Goal: Task Accomplishment & Management: Use online tool/utility

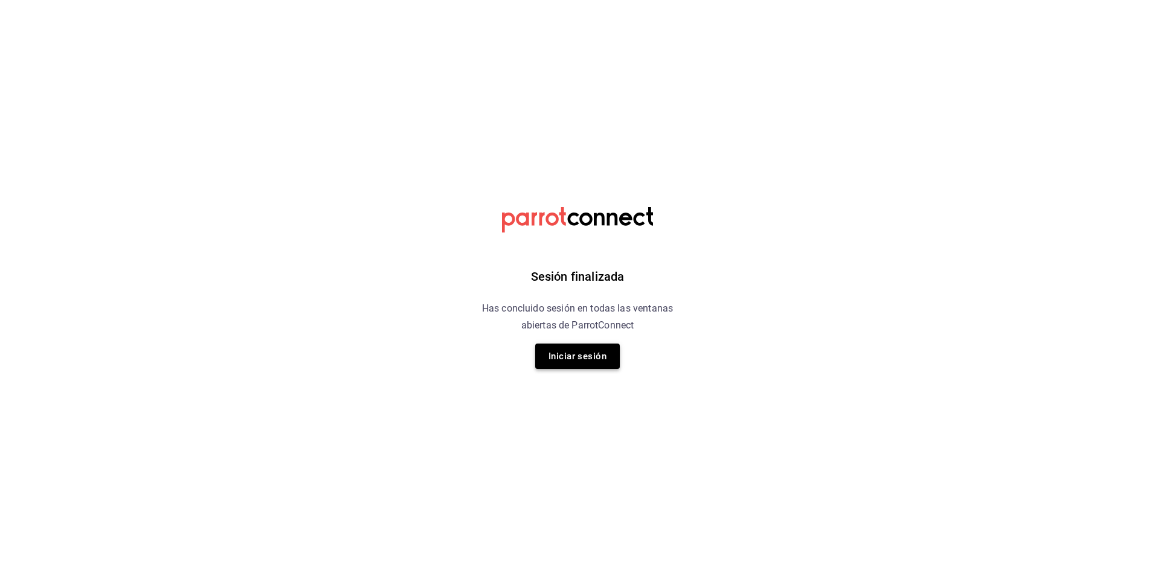
click at [597, 356] on button "Iniciar sesión" at bounding box center [577, 356] width 85 height 25
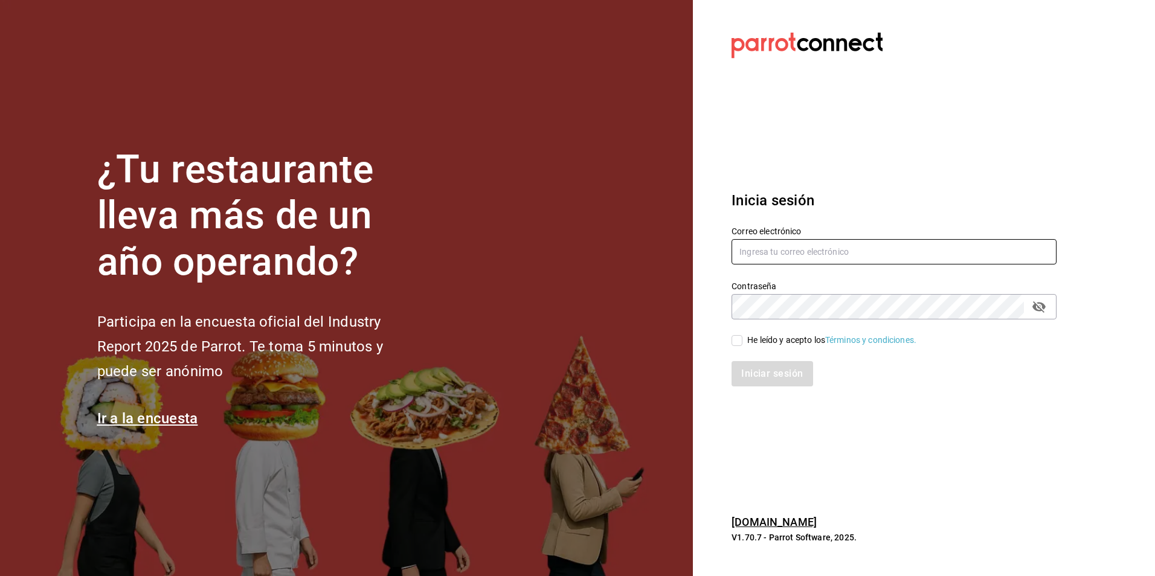
type input "aux.admon.sushizone@gmail.com"
click at [733, 344] on input "He leído y acepto los Términos y condiciones." at bounding box center [737, 340] width 11 height 11
checkbox input "true"
click at [767, 383] on button "Iniciar sesión" at bounding box center [773, 373] width 82 height 25
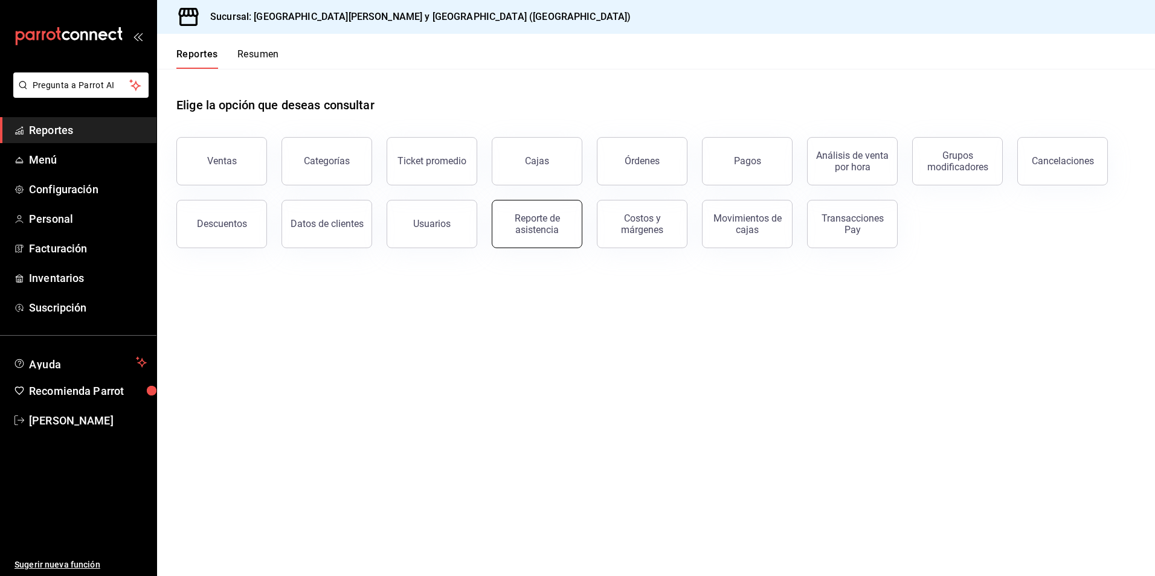
click at [562, 239] on button "Reporte de asistencia" at bounding box center [537, 224] width 91 height 48
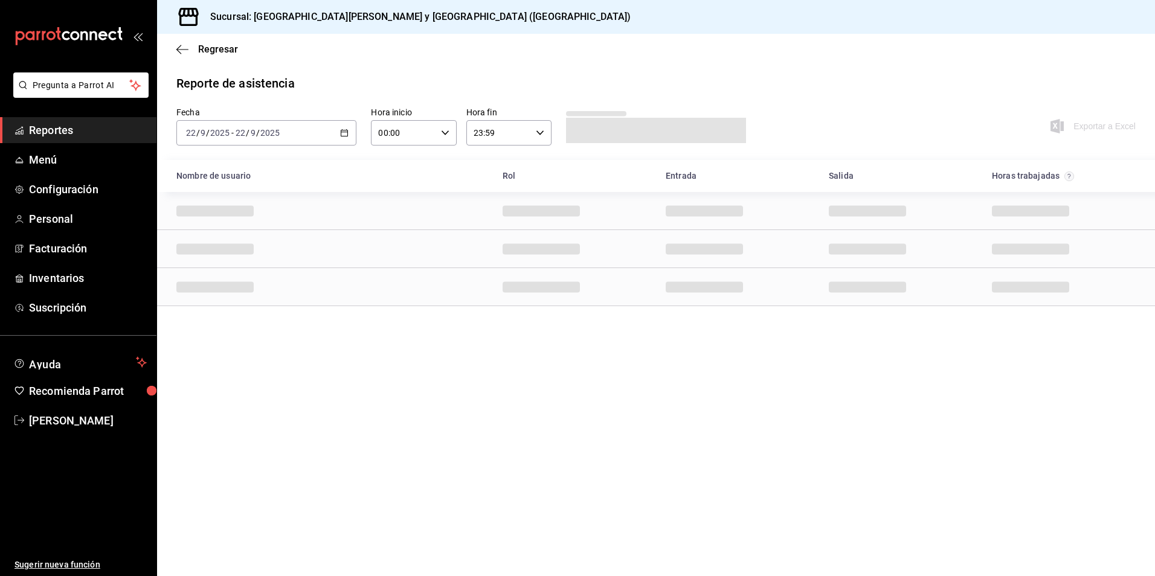
click at [340, 134] on div "[DATE] [DATE] - [DATE] [DATE]" at bounding box center [266, 132] width 180 height 25
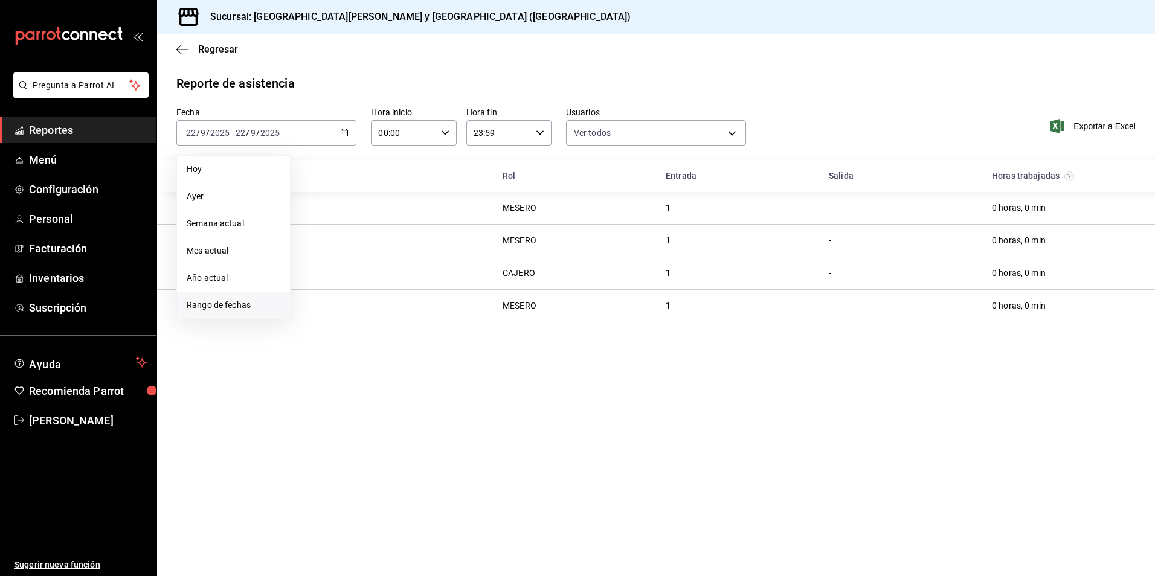
click at [215, 305] on span "Rango de fechas" at bounding box center [234, 305] width 94 height 13
click at [422, 265] on abbr "20" at bounding box center [423, 266] width 8 height 8
click at [442, 266] on abbr "21" at bounding box center [444, 266] width 8 height 8
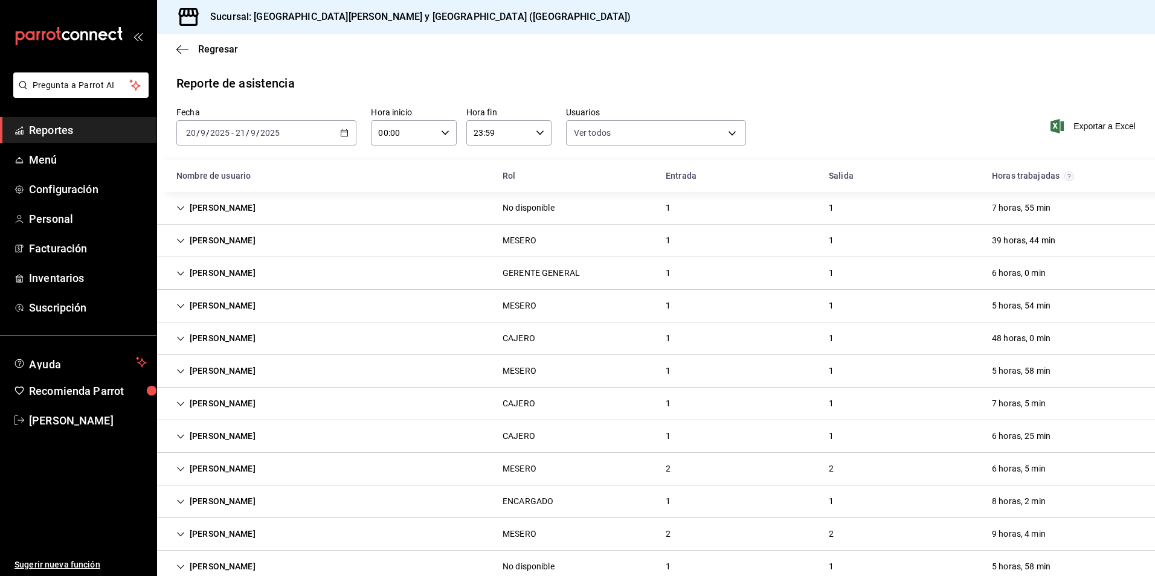
click at [178, 208] on icon "Cell" at bounding box center [180, 208] width 8 height 8
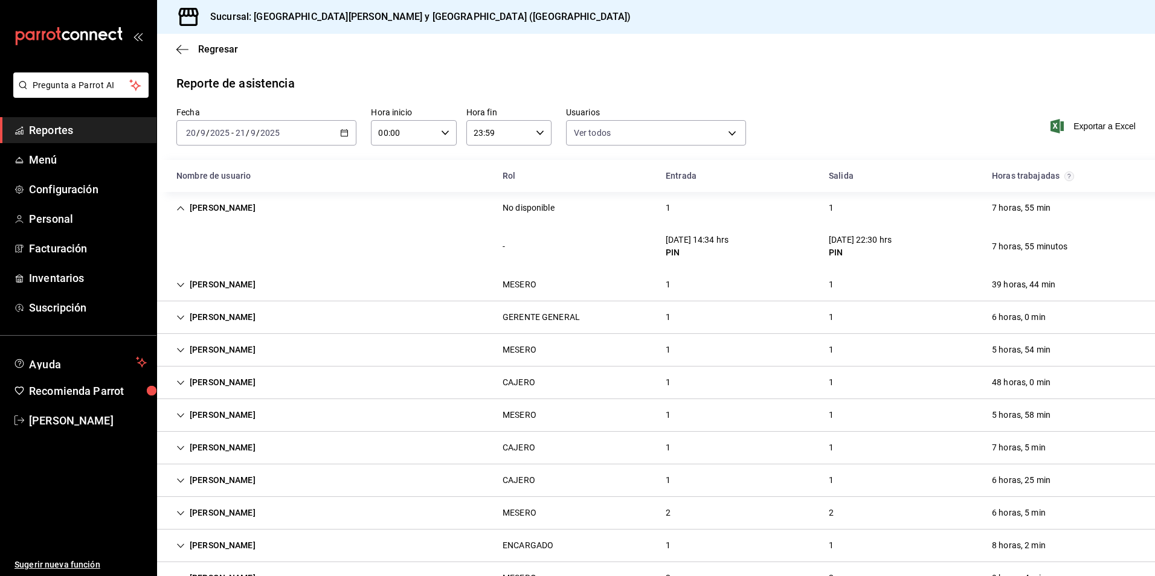
click at [182, 286] on icon "Cell" at bounding box center [180, 285] width 8 height 8
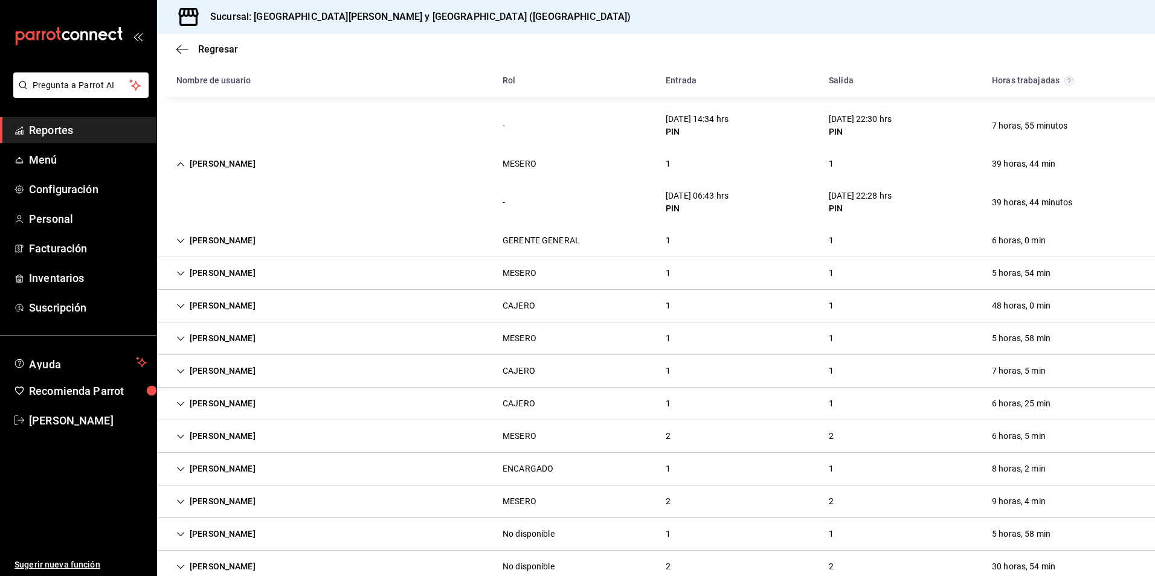
scroll to position [181, 0]
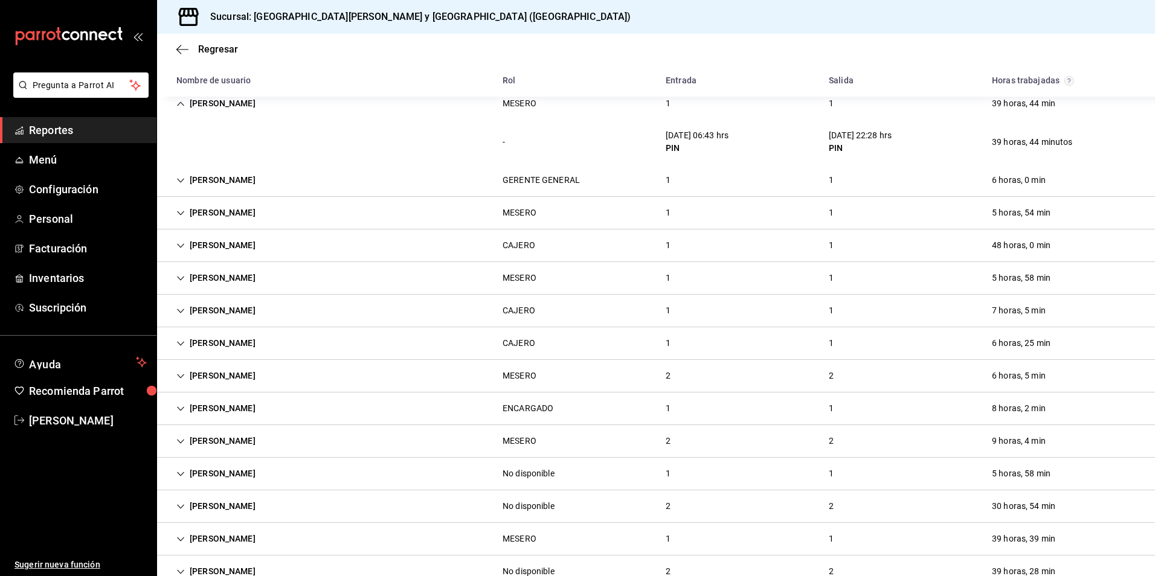
click at [183, 375] on icon "Cell" at bounding box center [180, 376] width 7 height 4
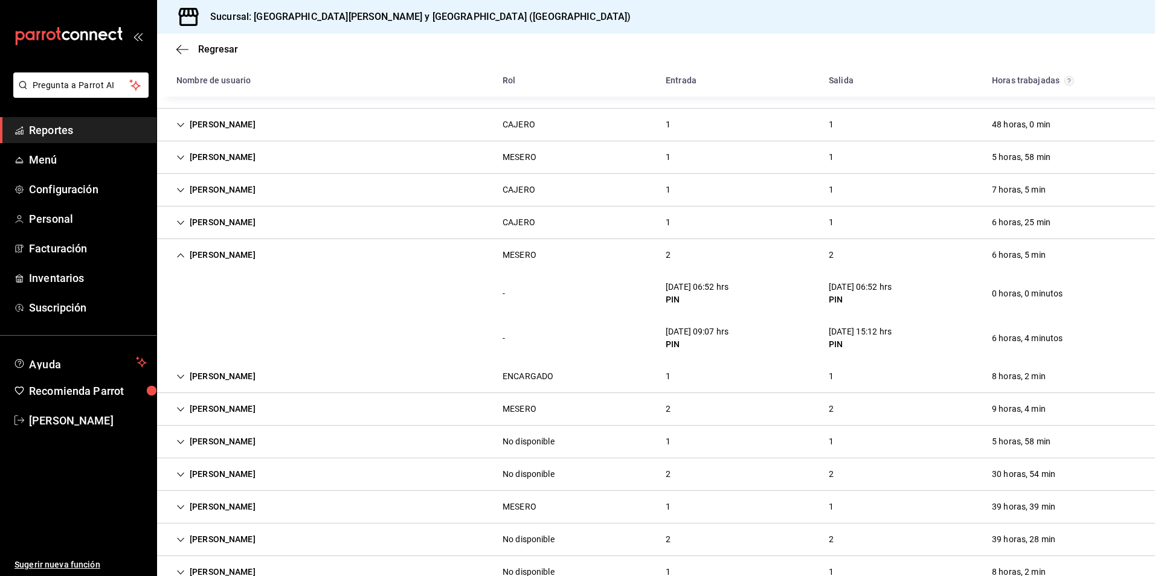
scroll to position [334, 0]
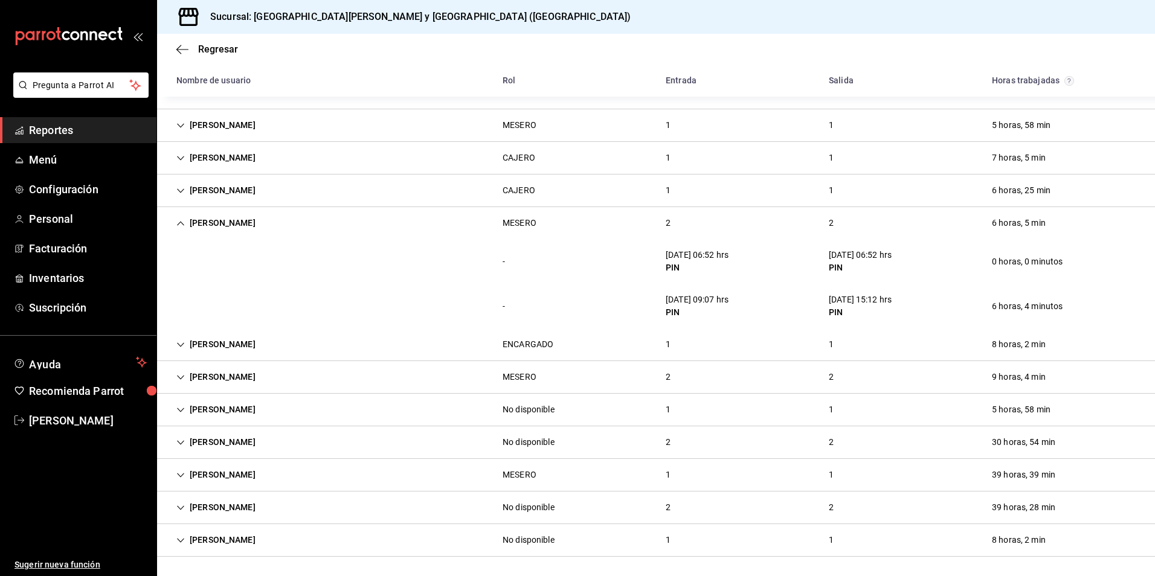
click at [182, 375] on icon "Cell" at bounding box center [180, 377] width 8 height 8
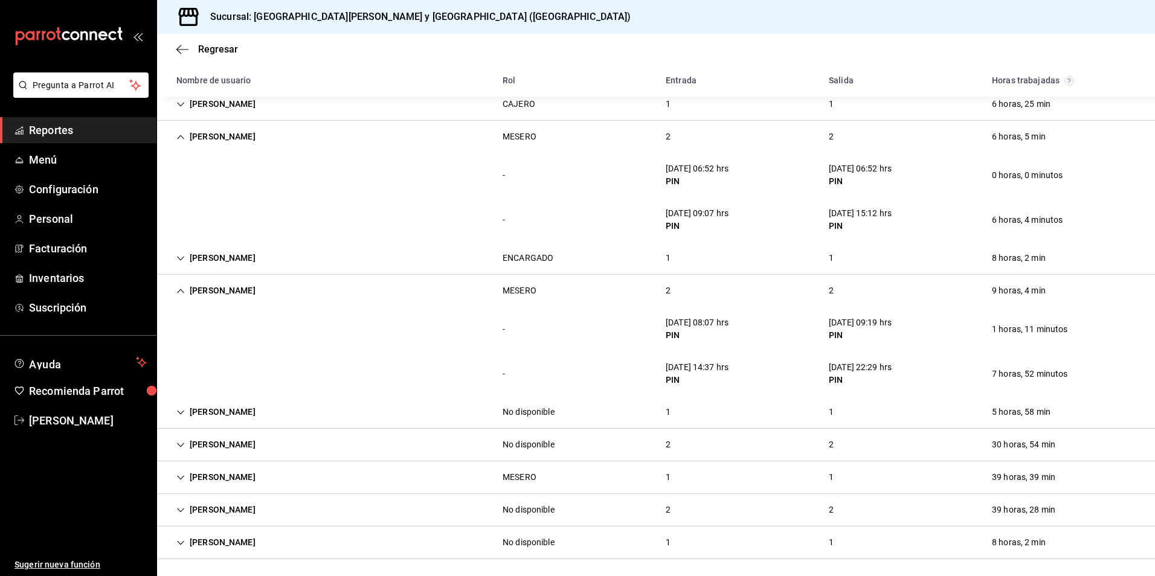
scroll to position [423, 0]
click at [184, 443] on icon "Cell" at bounding box center [180, 443] width 8 height 8
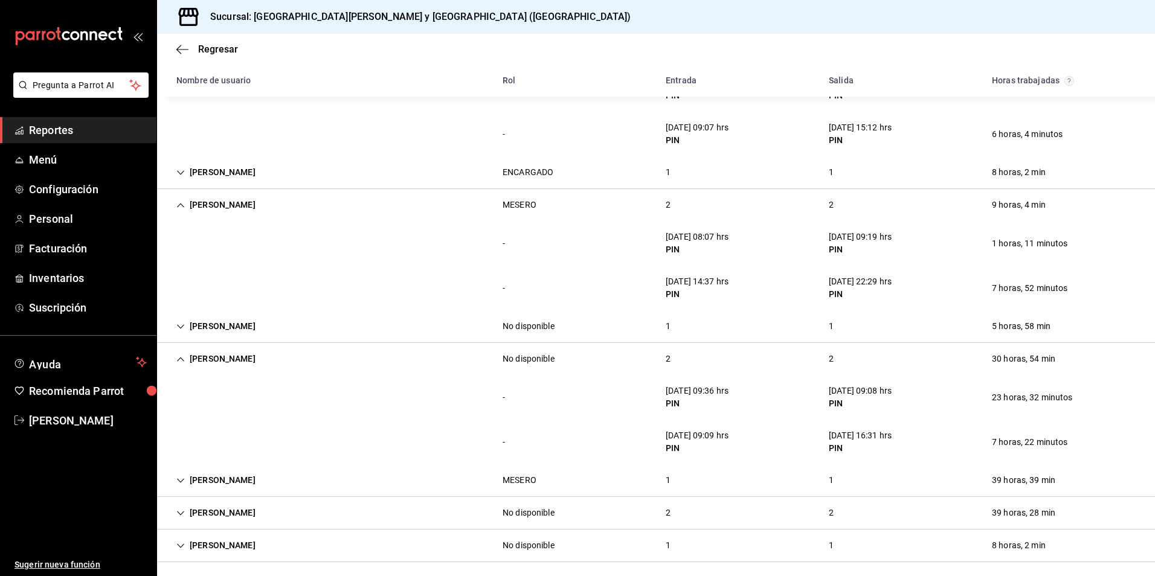
scroll to position [512, 0]
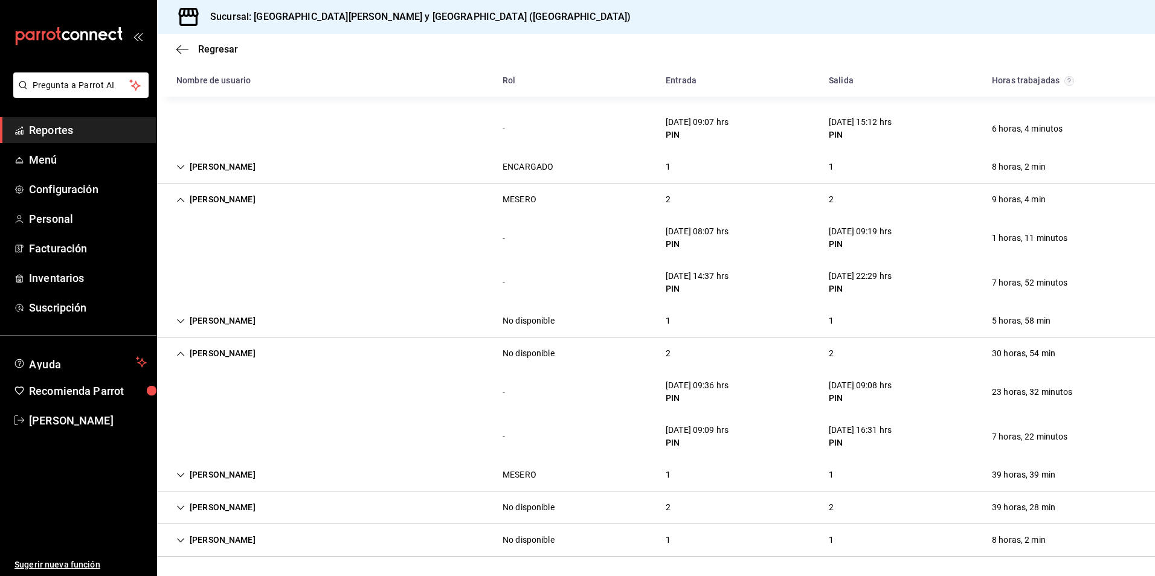
click at [181, 507] on icon "Cell" at bounding box center [180, 508] width 8 height 8
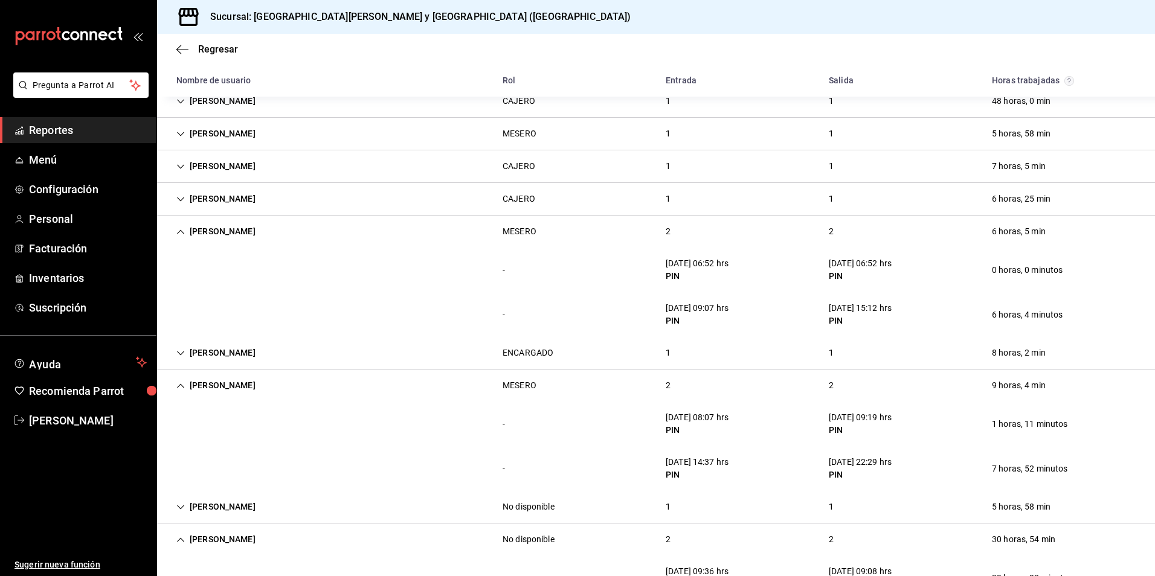
scroll to position [212, 0]
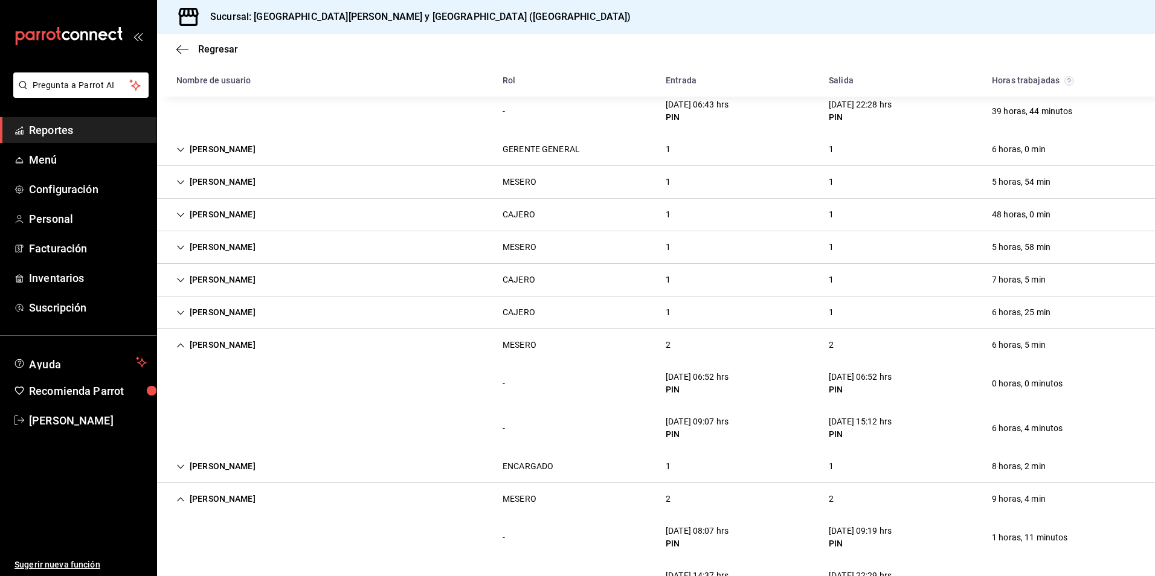
click at [405, 202] on div "[PERSON_NAME] 1 1 48 horas, 0 min" at bounding box center [656, 215] width 998 height 33
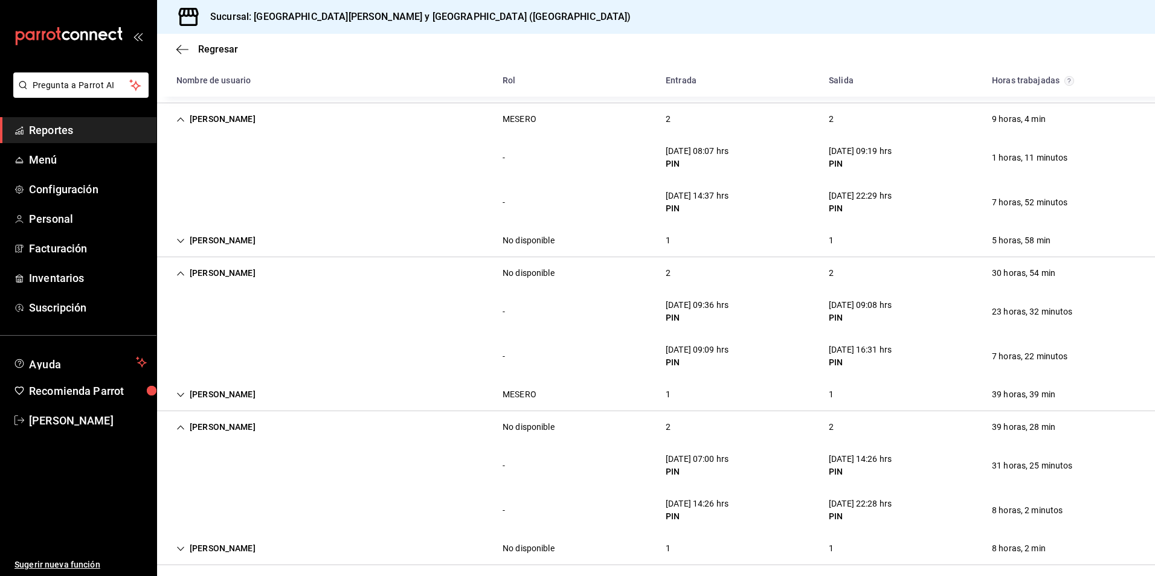
scroll to position [645, 0]
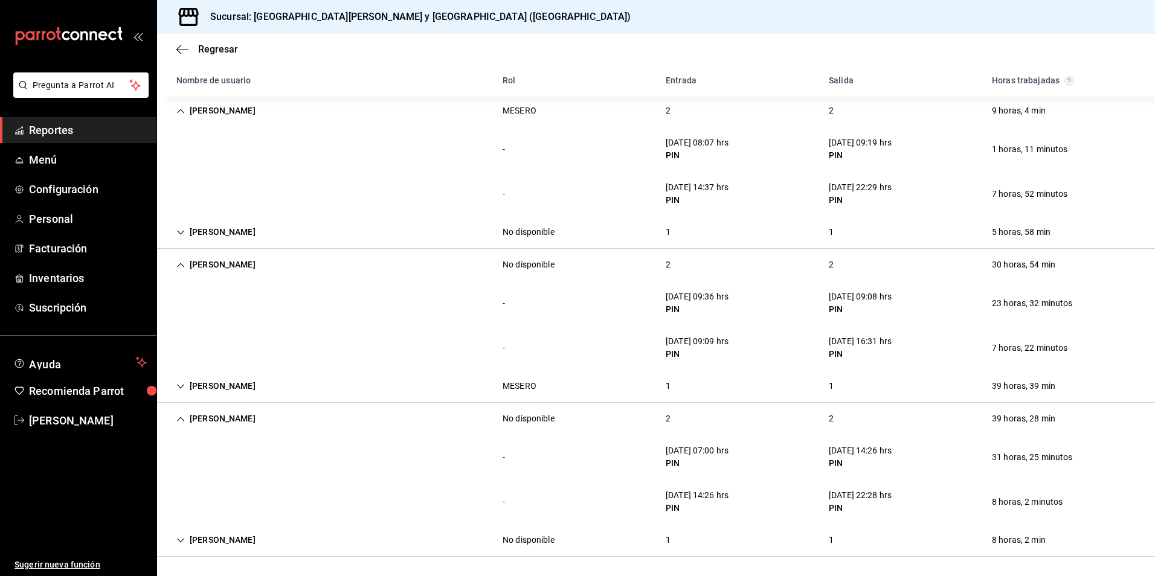
click at [181, 419] on icon "Cell" at bounding box center [180, 419] width 8 height 8
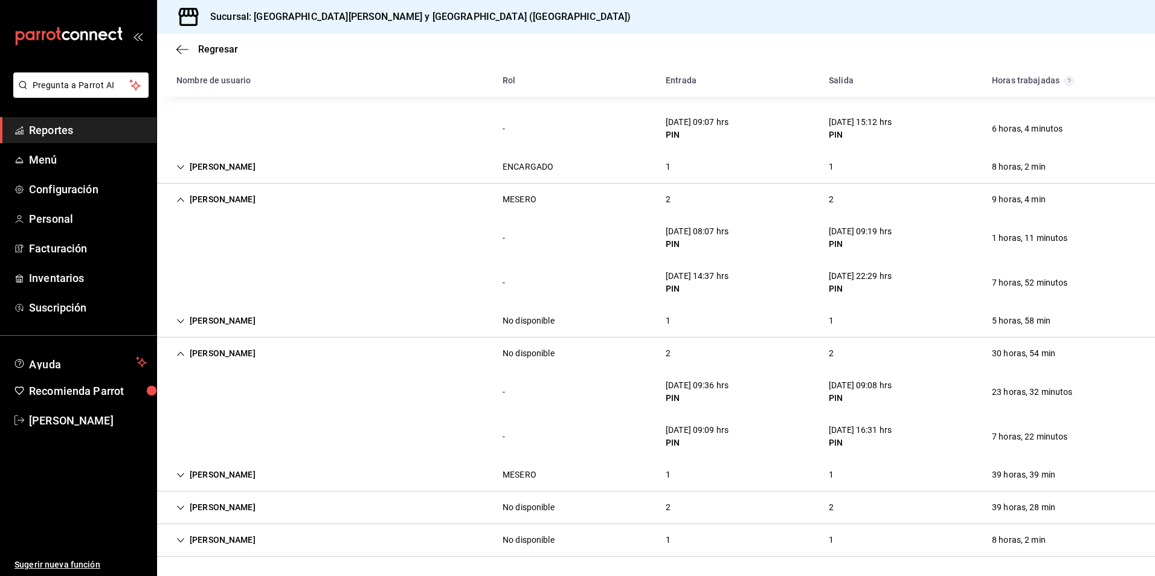
scroll to position [556, 0]
click at [185, 545] on div "[PERSON_NAME]" at bounding box center [216, 540] width 98 height 22
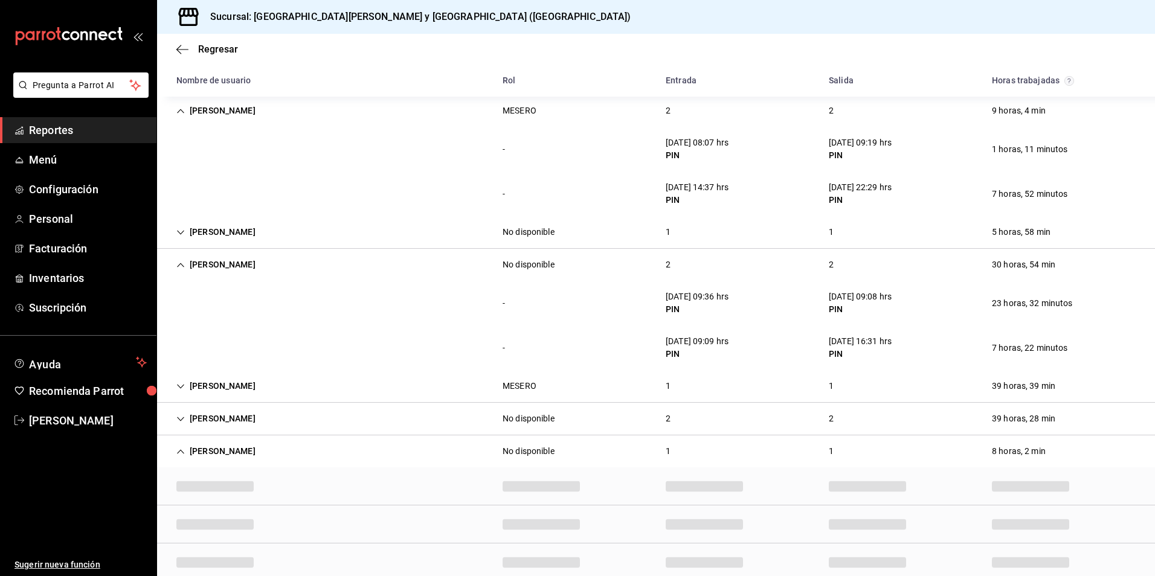
scroll to position [600, 0]
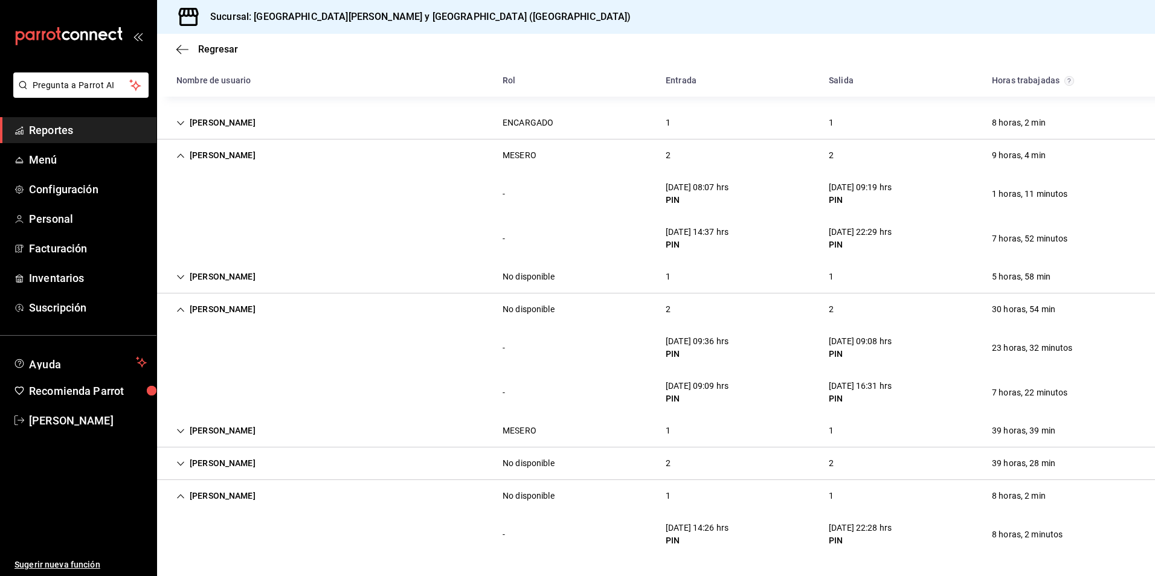
click at [830, 465] on div "2" at bounding box center [831, 463] width 24 height 22
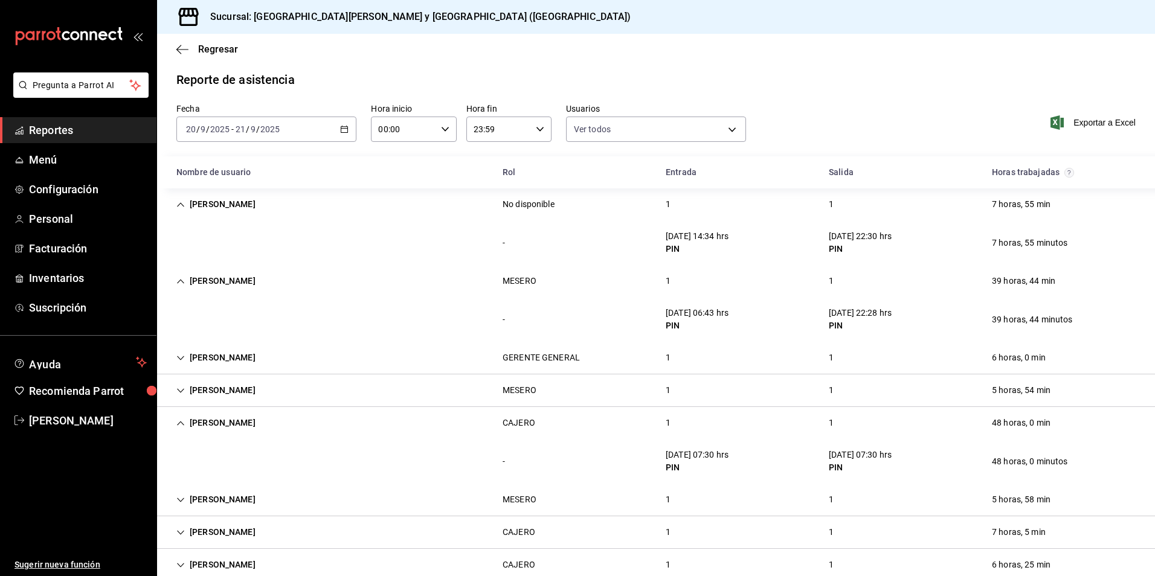
scroll to position [0, 0]
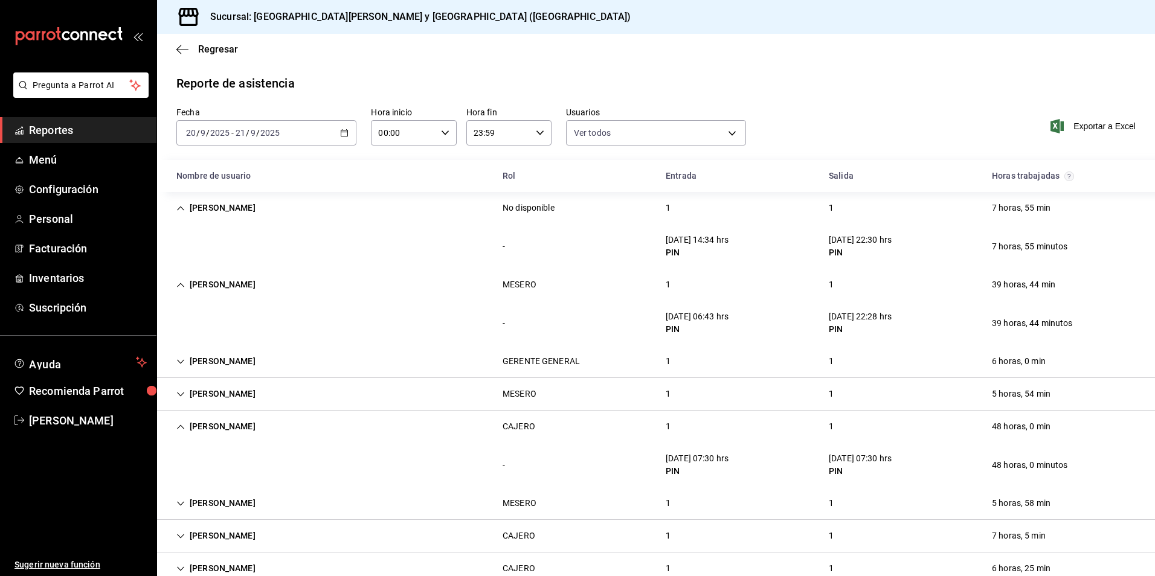
click at [493, 321] on div "-" at bounding box center [504, 323] width 22 height 22
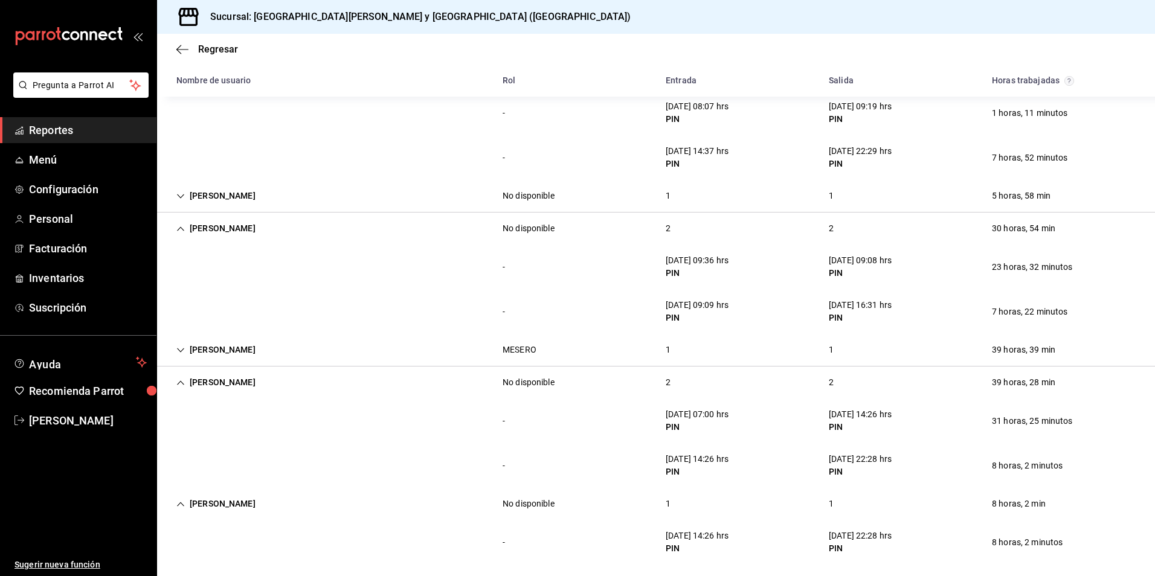
scroll to position [689, 0]
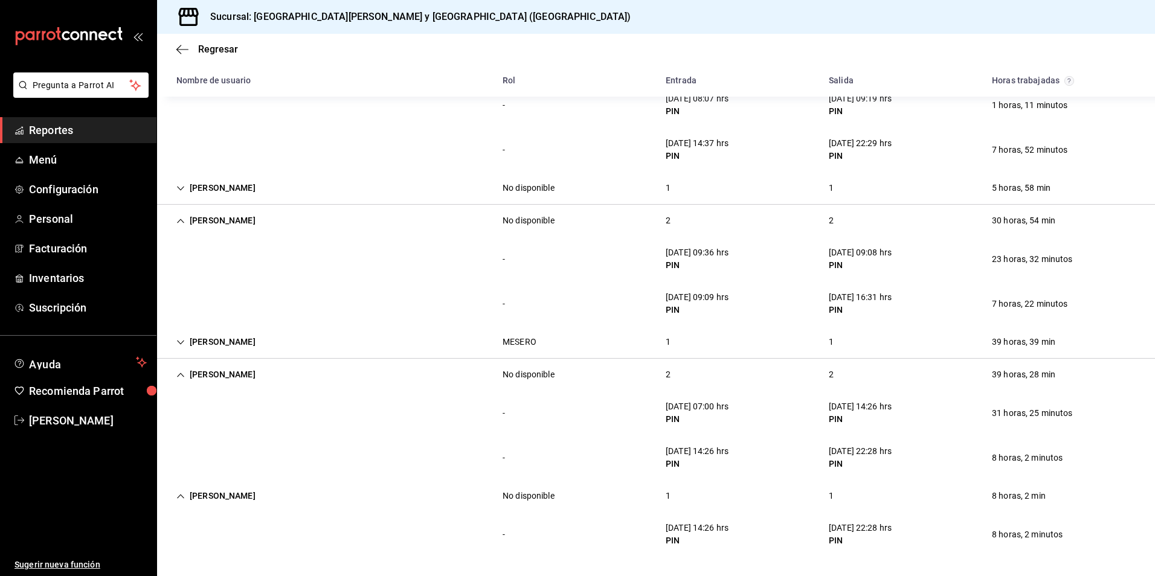
click at [839, 343] on div "[PERSON_NAME] MESERO 1 1 39 horas, 39 min" at bounding box center [656, 342] width 998 height 33
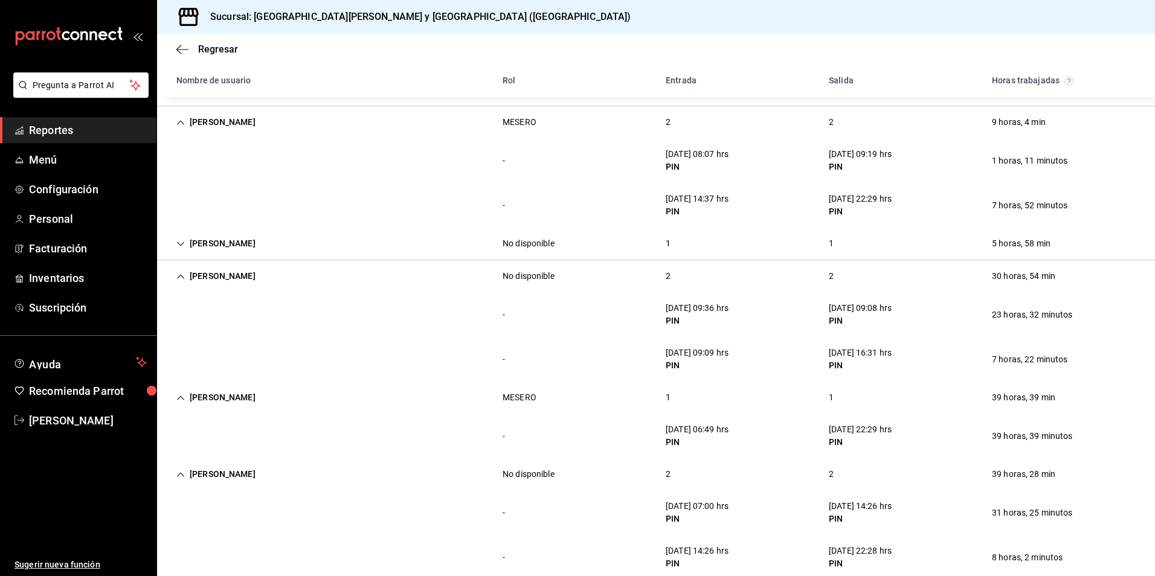
scroll to position [568, 0]
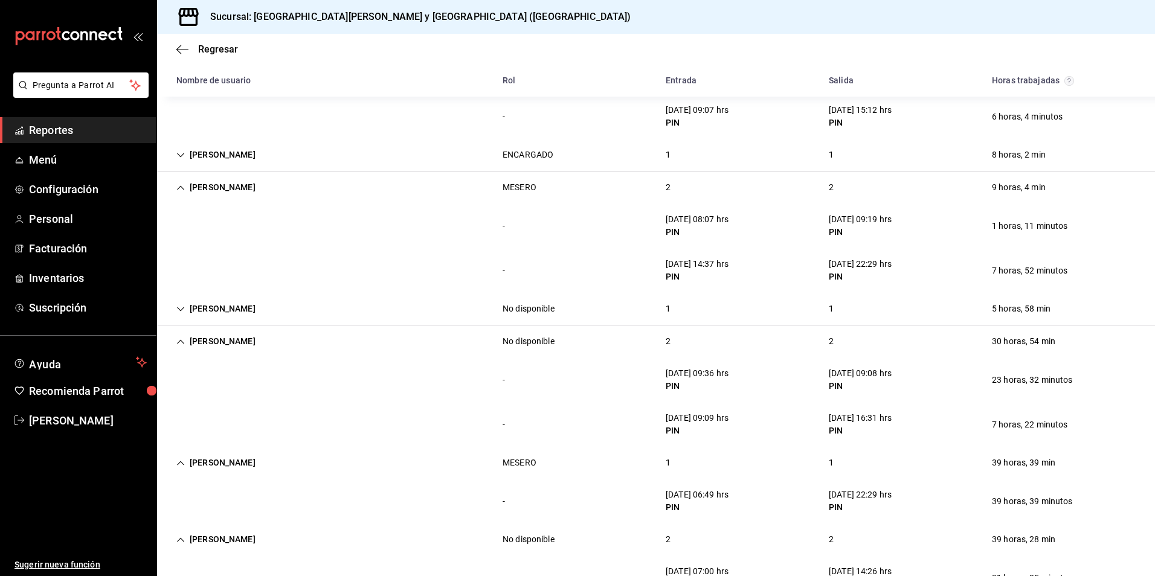
click at [823, 307] on div "1" at bounding box center [831, 309] width 24 height 22
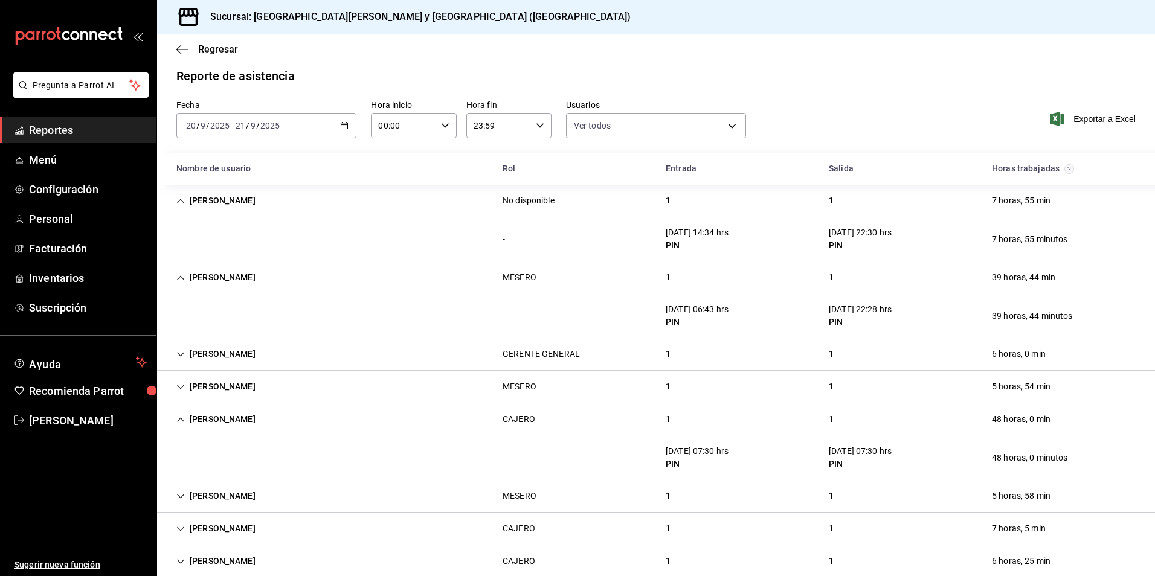
scroll to position [0, 0]
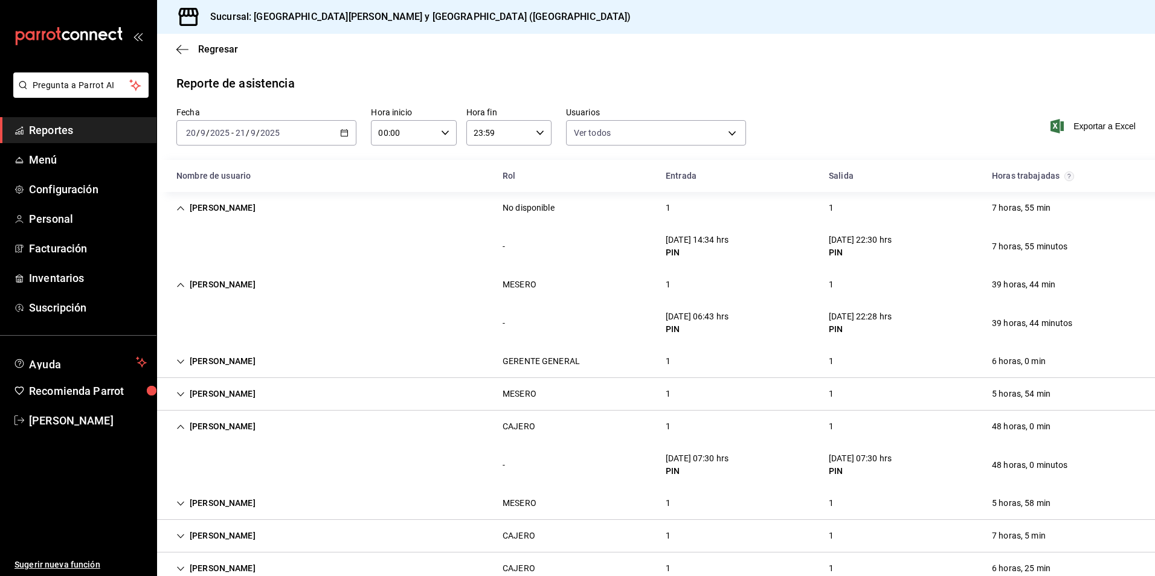
click at [835, 362] on div "1" at bounding box center [831, 361] width 24 height 22
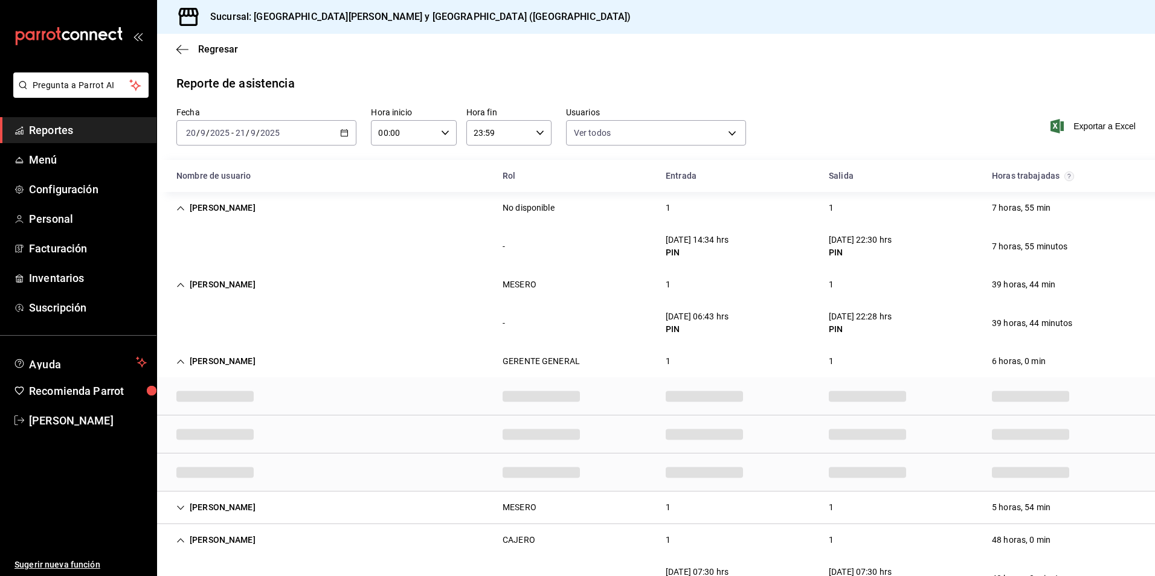
click at [835, 362] on div "1" at bounding box center [831, 361] width 24 height 22
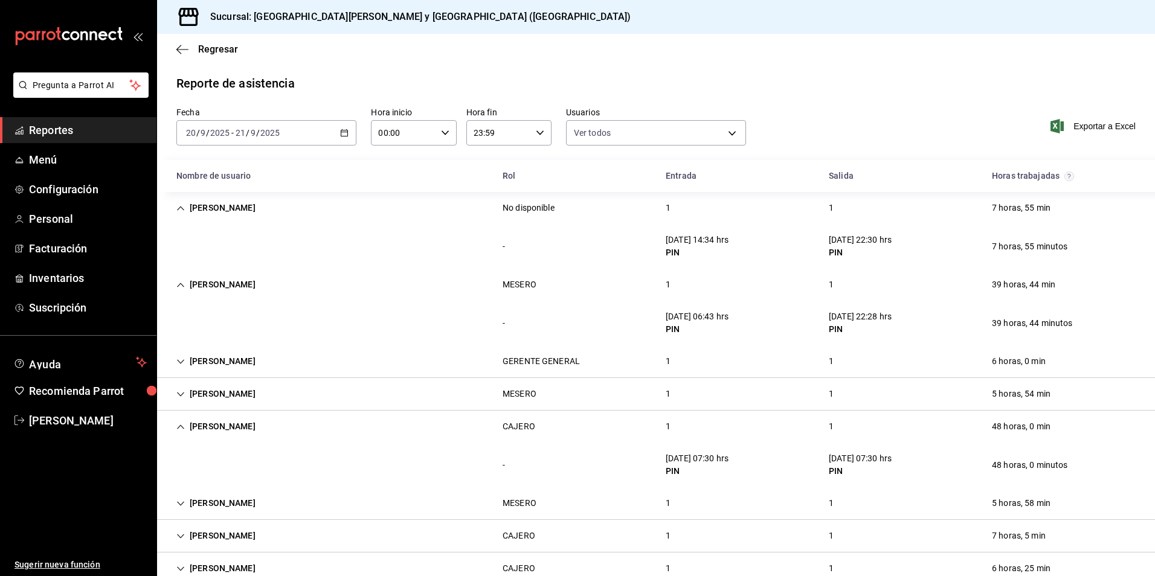
click at [835, 362] on div "1" at bounding box center [831, 361] width 24 height 22
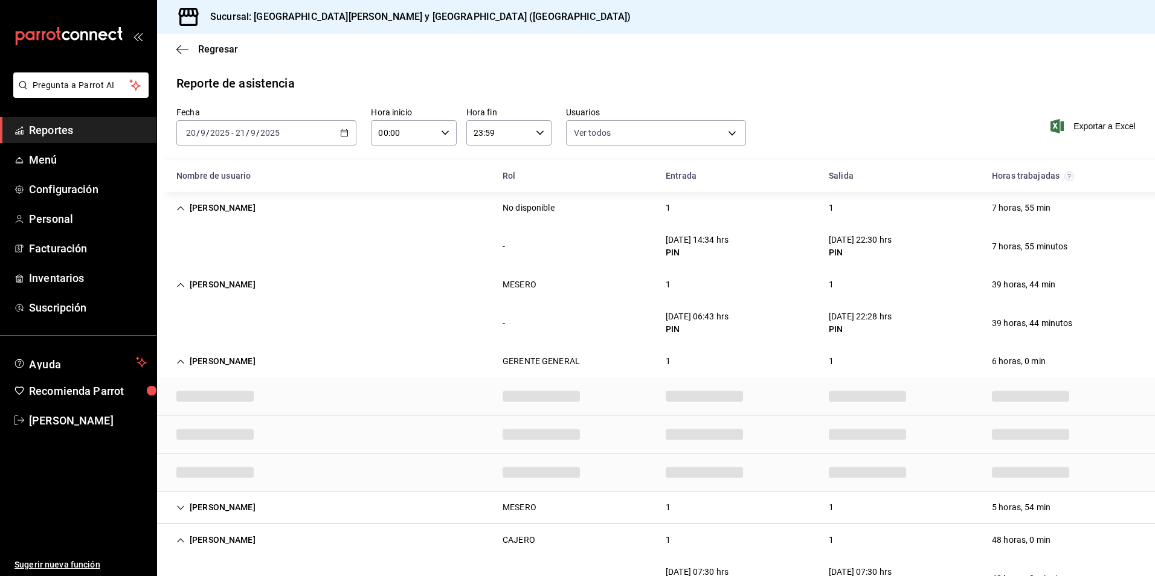
scroll to position [121, 0]
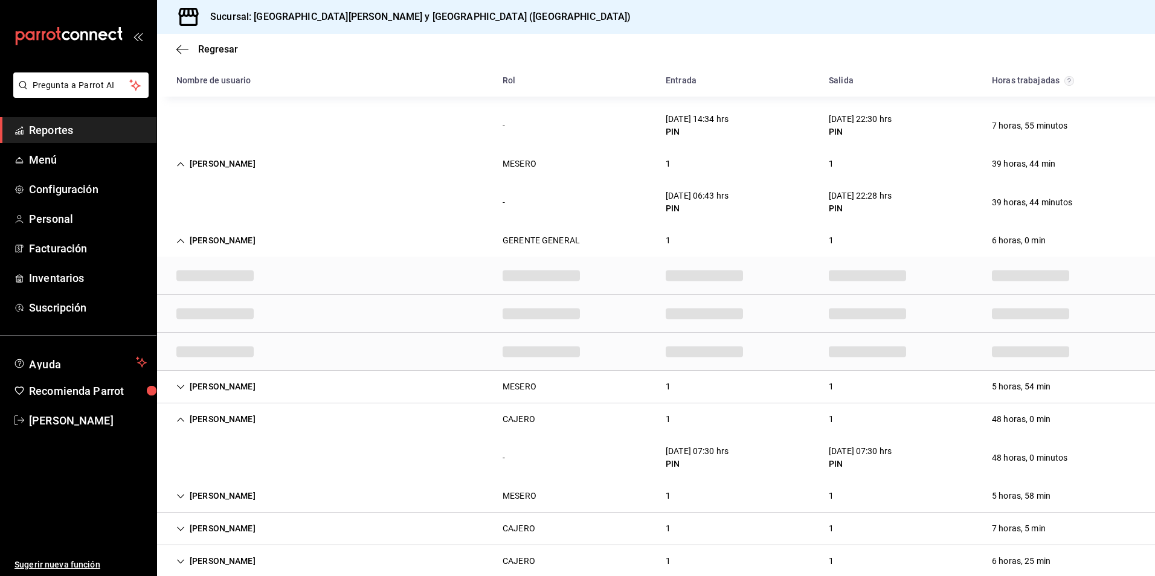
click at [828, 391] on div "1" at bounding box center [831, 387] width 24 height 22
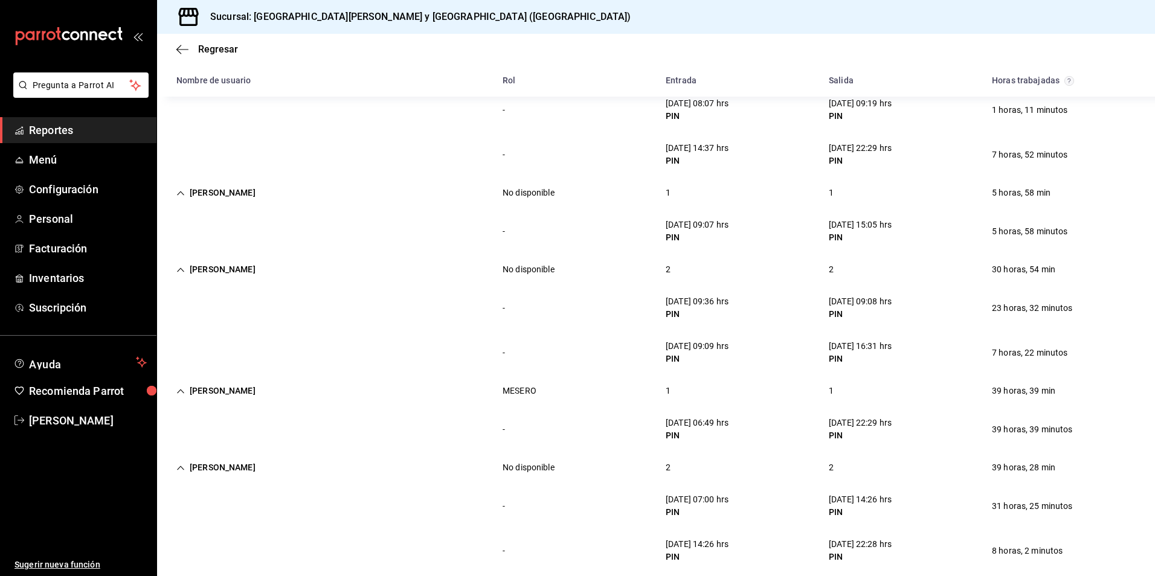
scroll to position [890, 0]
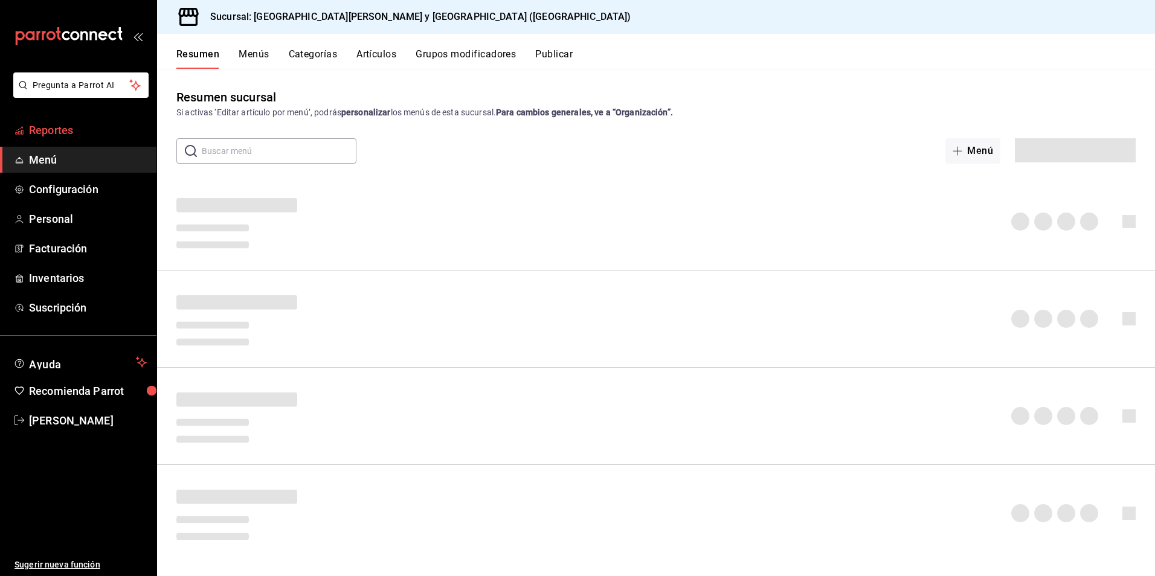
click at [50, 135] on span "Reportes" at bounding box center [88, 130] width 118 height 16
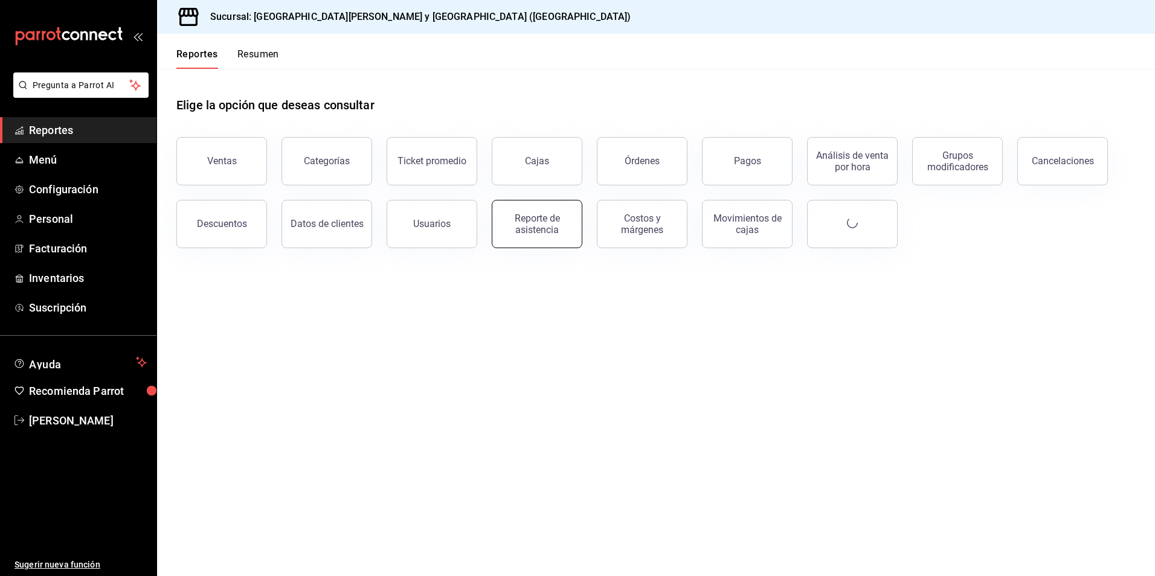
click at [544, 227] on div "Reporte de asistencia" at bounding box center [537, 224] width 75 height 23
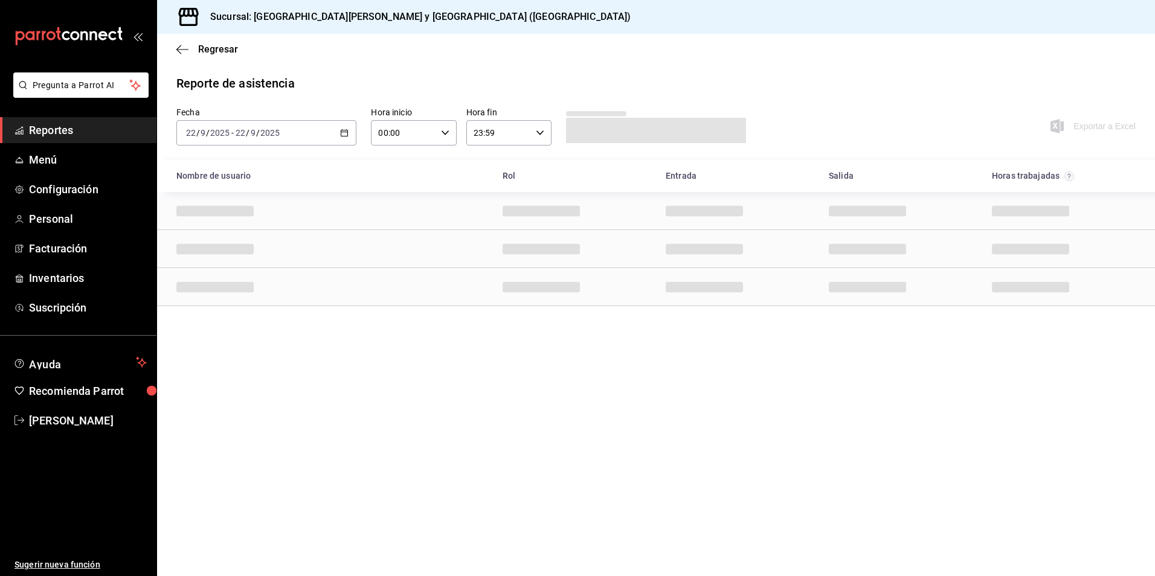
click at [348, 140] on div "[DATE] [DATE] - [DATE] [DATE]" at bounding box center [266, 132] width 180 height 25
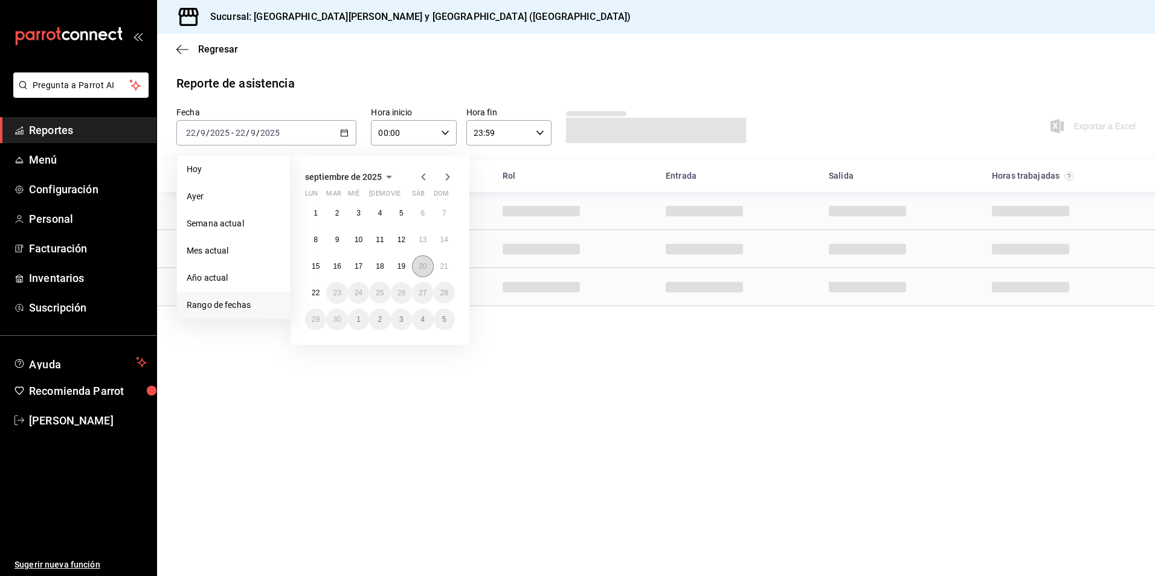
click at [427, 265] on abbr "20" at bounding box center [423, 266] width 8 height 8
click at [442, 269] on abbr "21" at bounding box center [444, 266] width 8 height 8
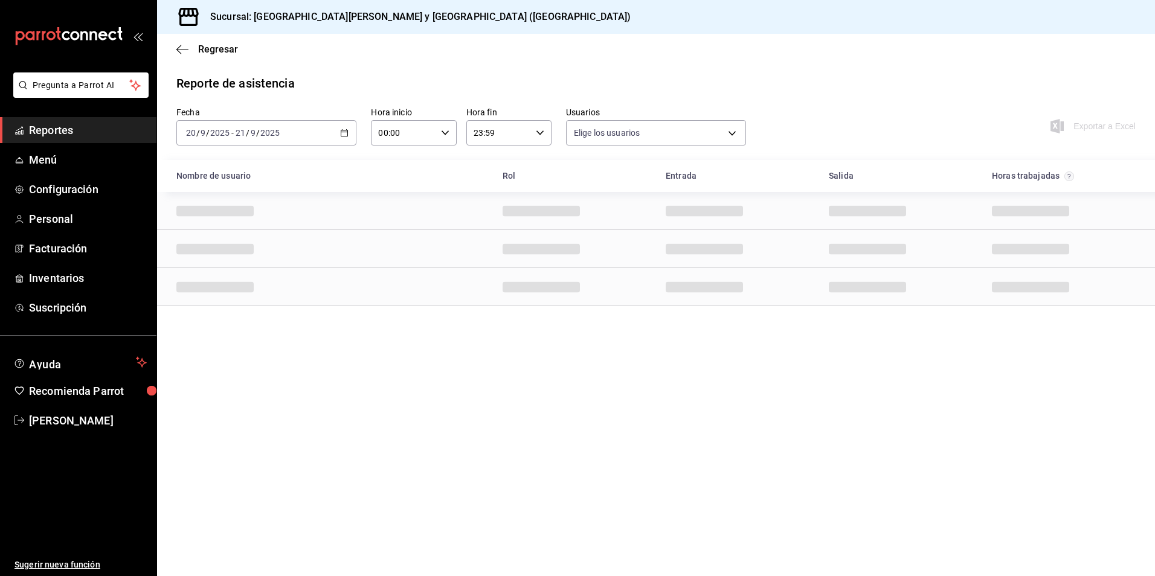
type input "534332e9-8a52-4bfd-a1dc-4d6e5ffffa3a,7b2ff4b6-152e-422c-a847-0cae64fb025a,84b5a…"
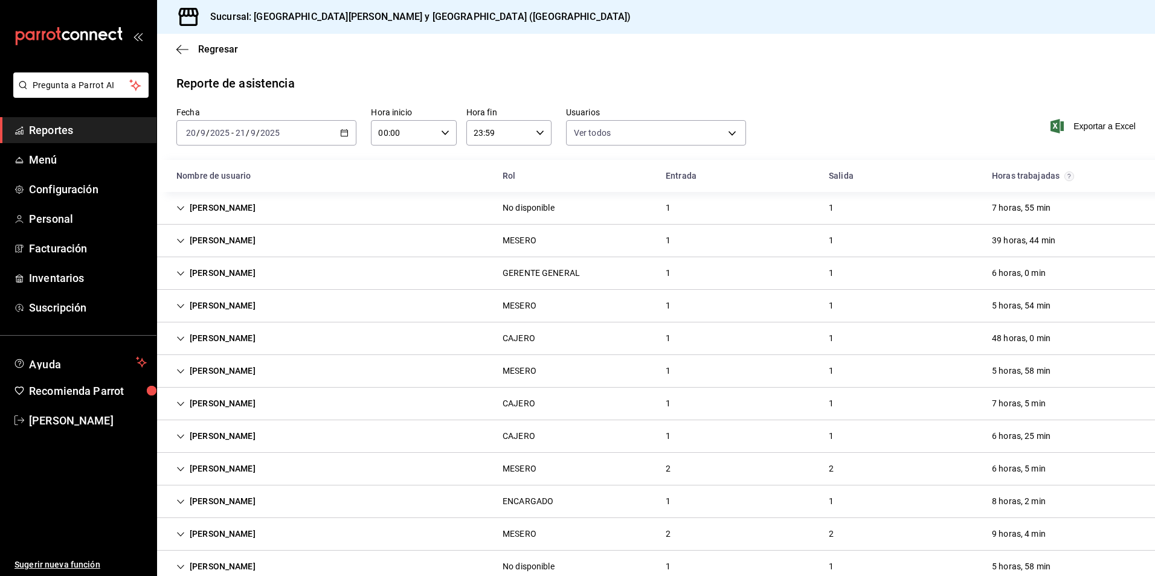
scroll to position [157, 0]
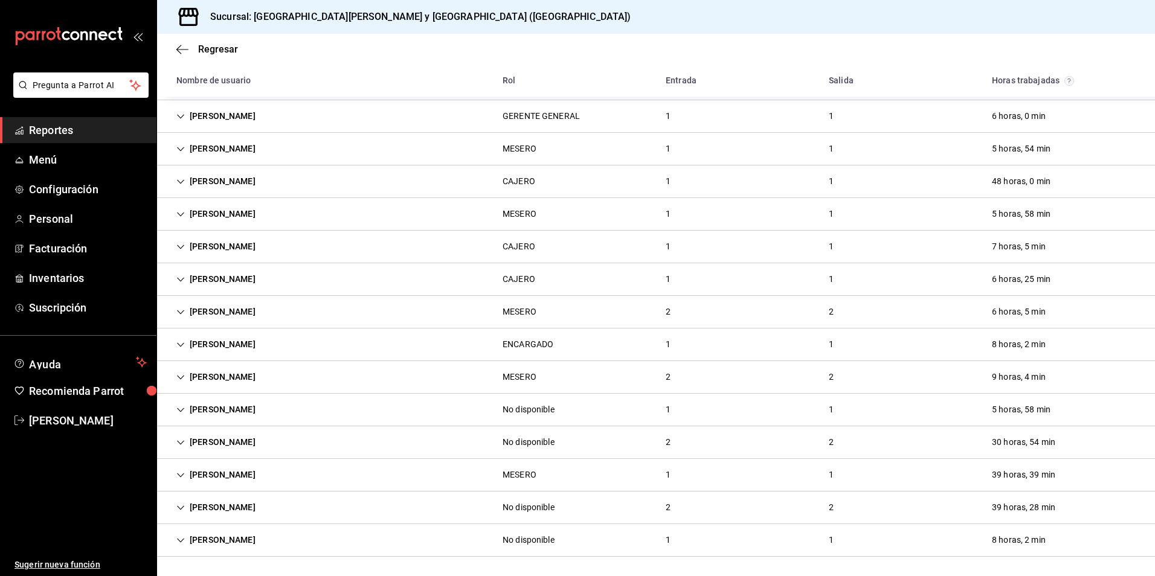
click at [178, 473] on icon "Cell" at bounding box center [180, 475] width 8 height 8
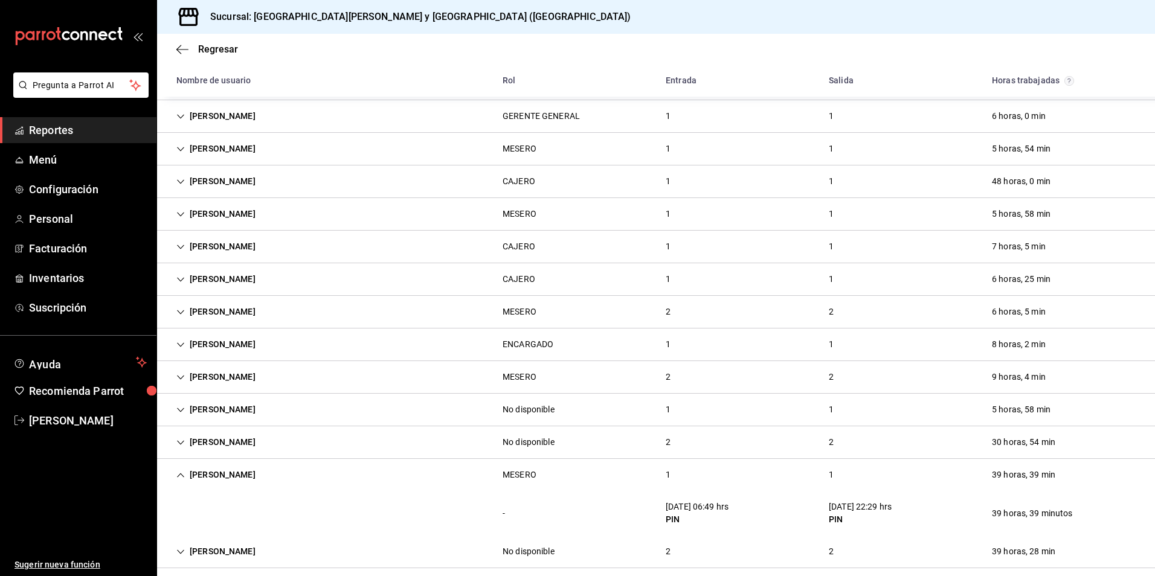
scroll to position [201, 0]
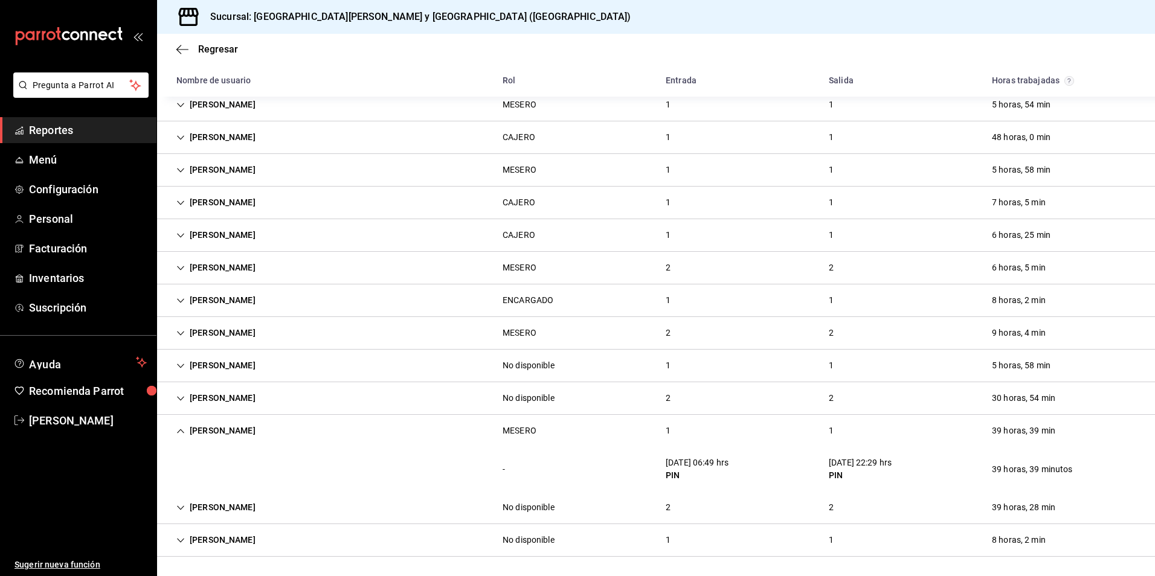
click at [188, 405] on div "[PERSON_NAME]" at bounding box center [216, 398] width 98 height 22
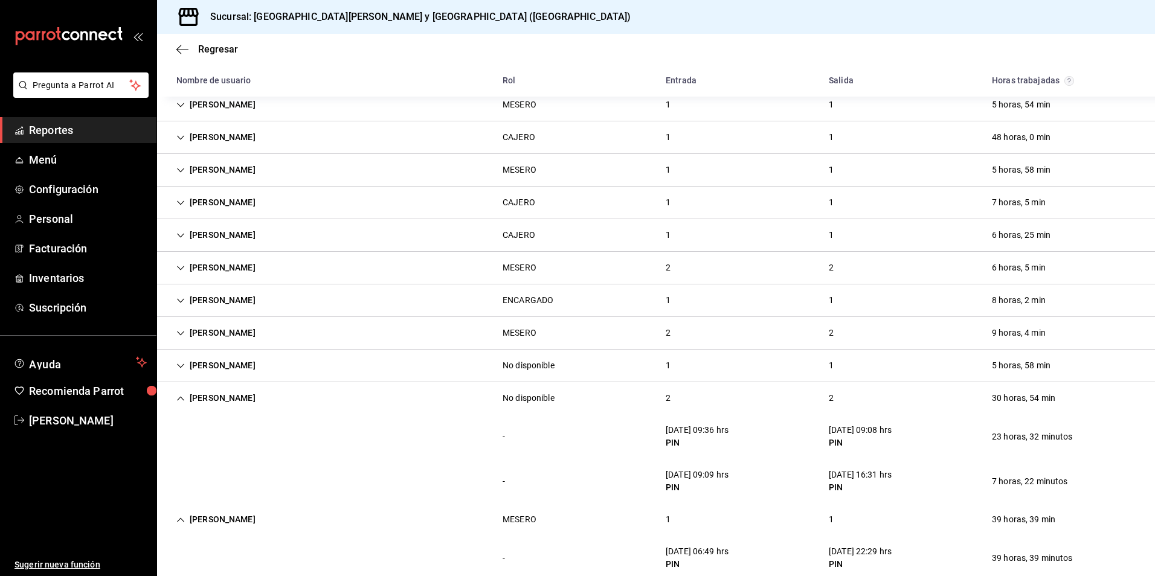
click at [199, 364] on div "[PERSON_NAME]" at bounding box center [216, 366] width 98 height 22
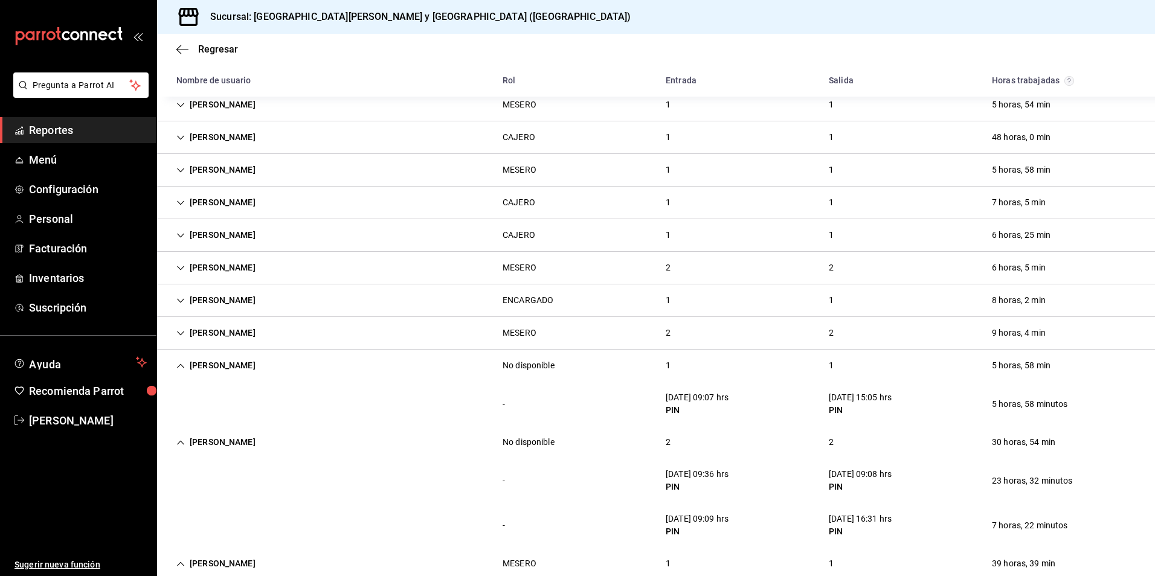
click at [182, 335] on icon "Cell" at bounding box center [180, 333] width 8 height 8
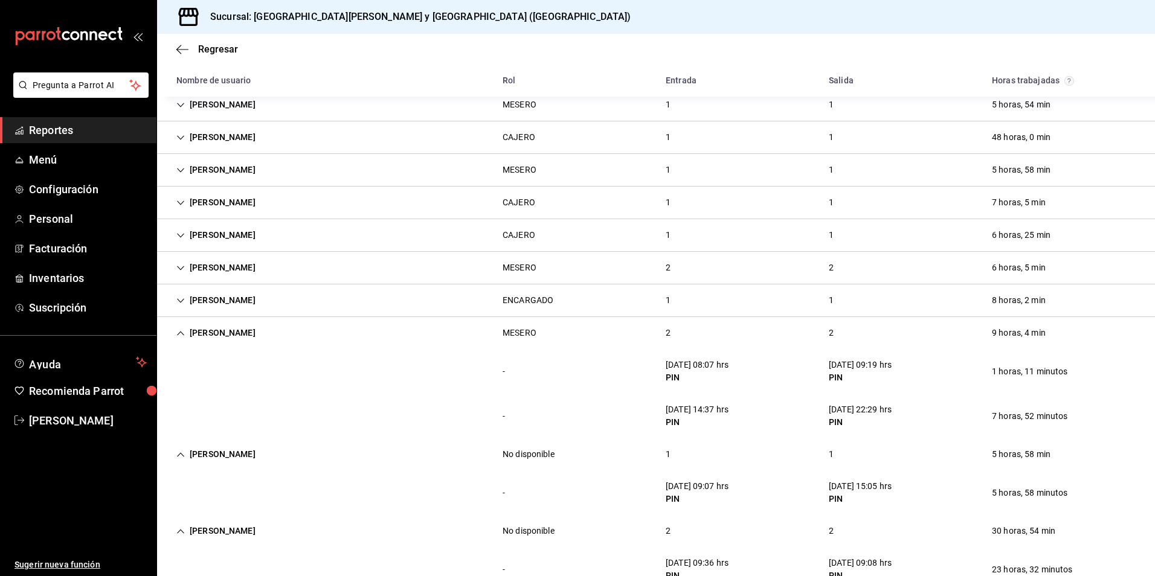
click at [185, 295] on div "[PERSON_NAME]" at bounding box center [216, 300] width 98 height 22
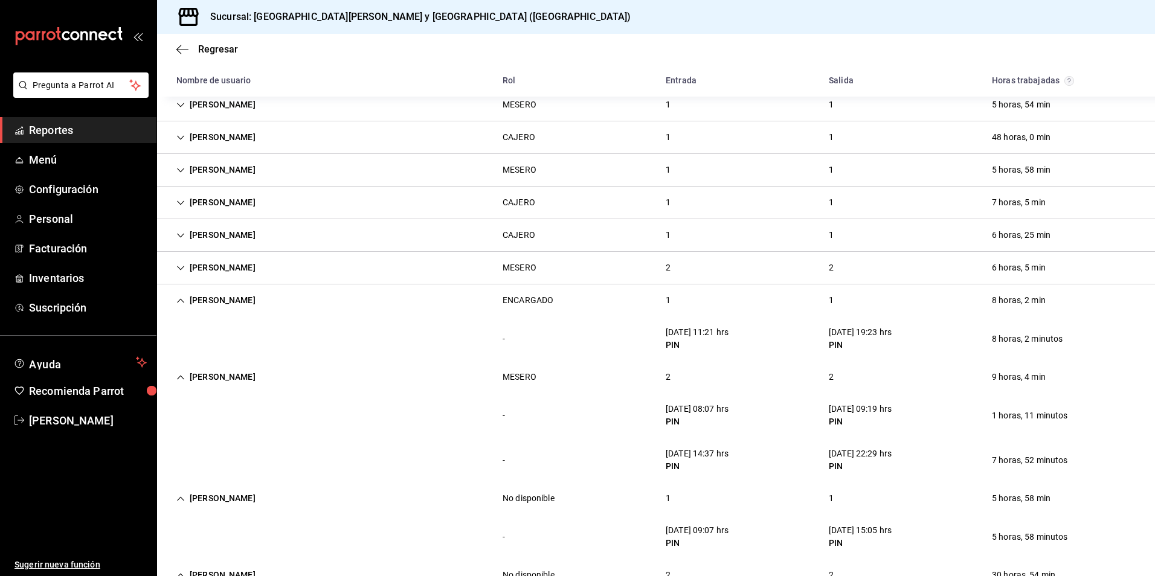
click at [183, 268] on icon "Cell" at bounding box center [180, 268] width 8 height 8
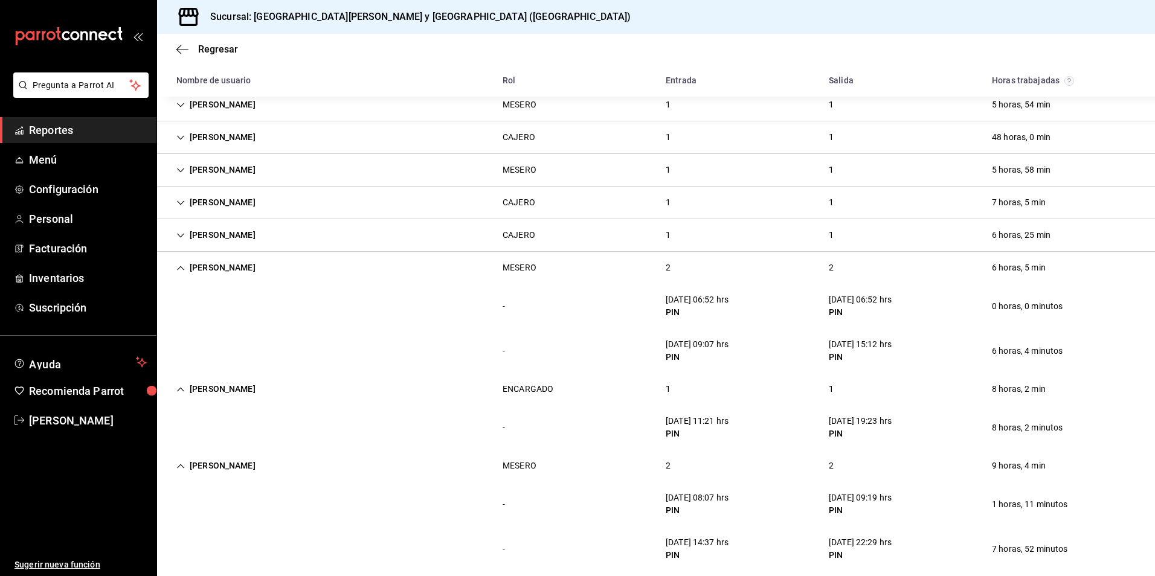
click at [179, 201] on icon "Cell" at bounding box center [180, 203] width 8 height 8
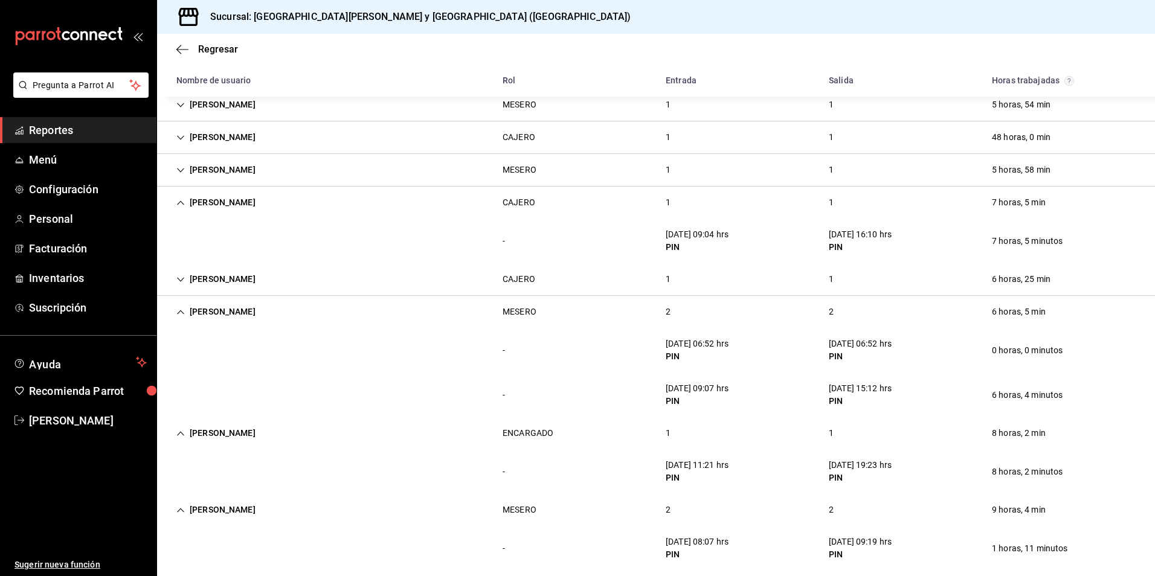
click at [666, 172] on div "1" at bounding box center [668, 170] width 24 height 22
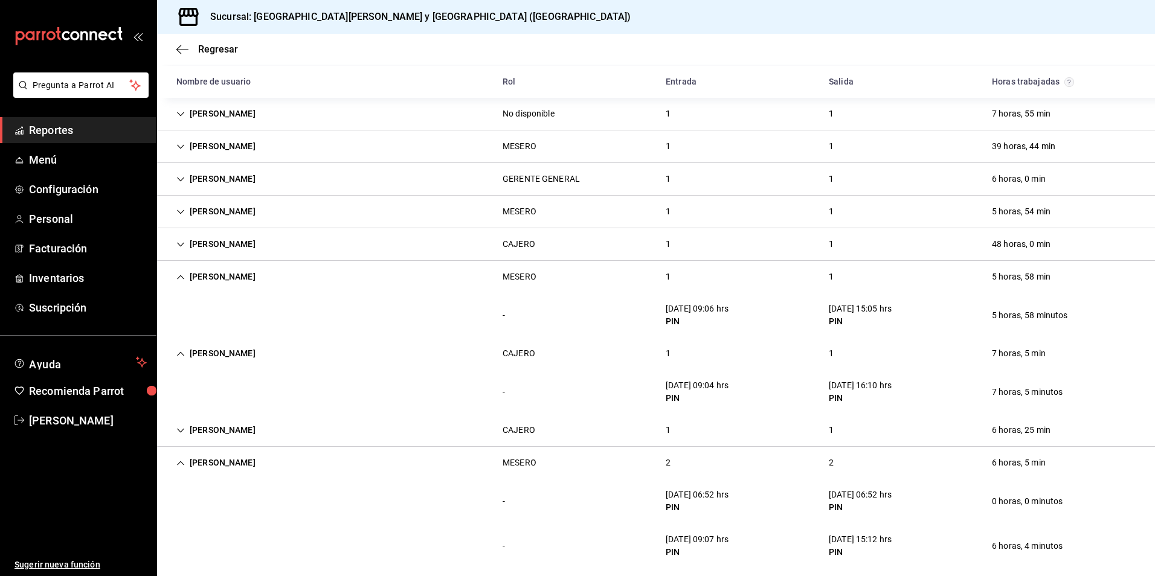
scroll to position [80, 0]
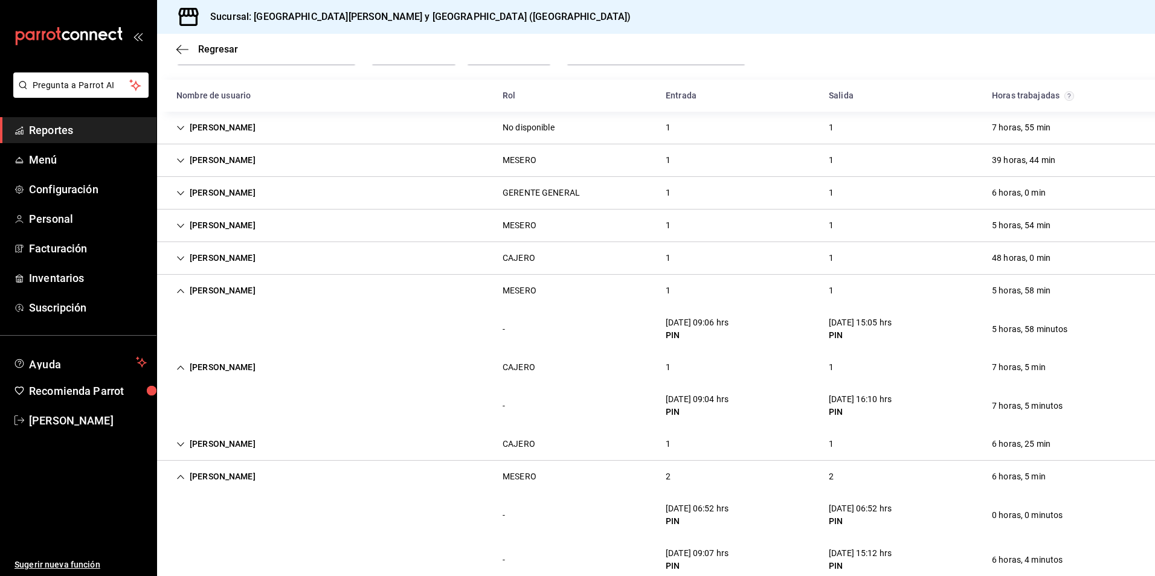
click at [185, 221] on div "[PERSON_NAME]" at bounding box center [216, 225] width 98 height 22
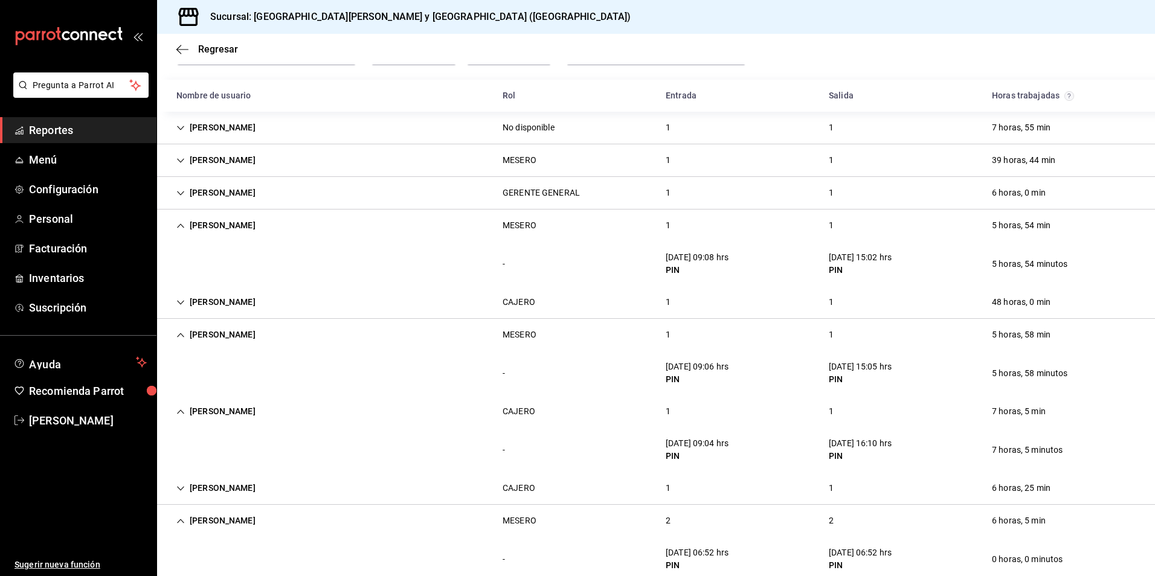
click at [182, 160] on icon "Cell" at bounding box center [180, 160] width 7 height 4
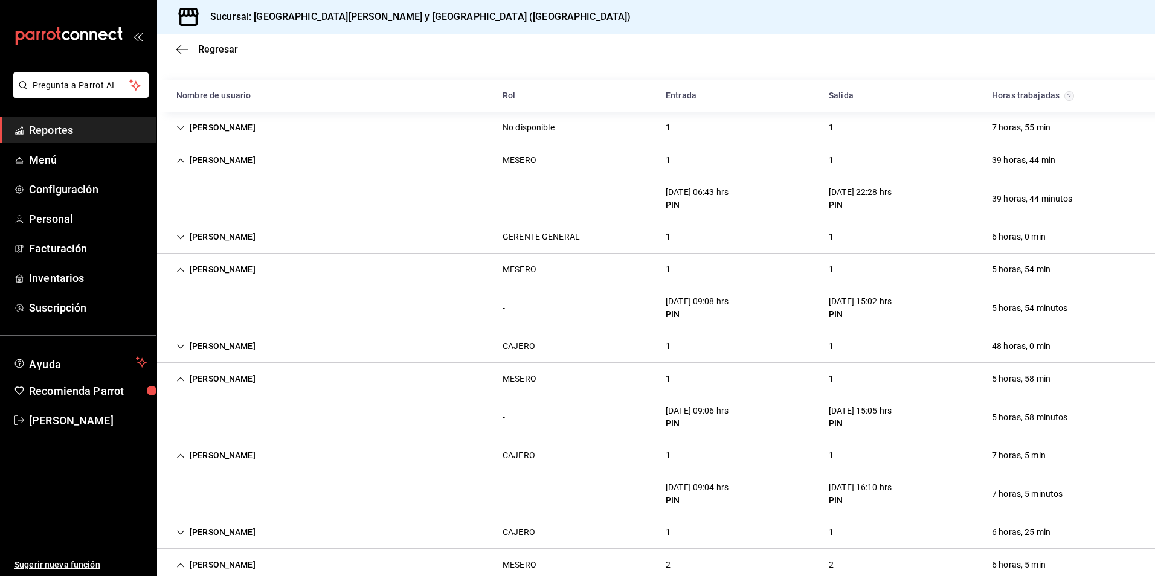
click at [181, 129] on icon "Cell" at bounding box center [180, 128] width 7 height 4
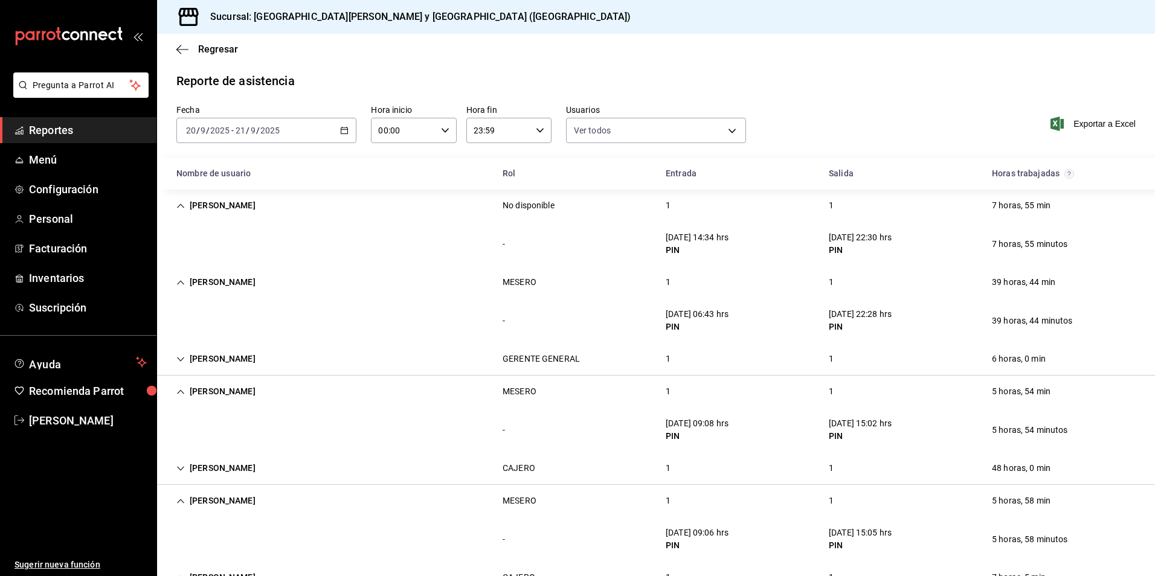
scroll to position [0, 0]
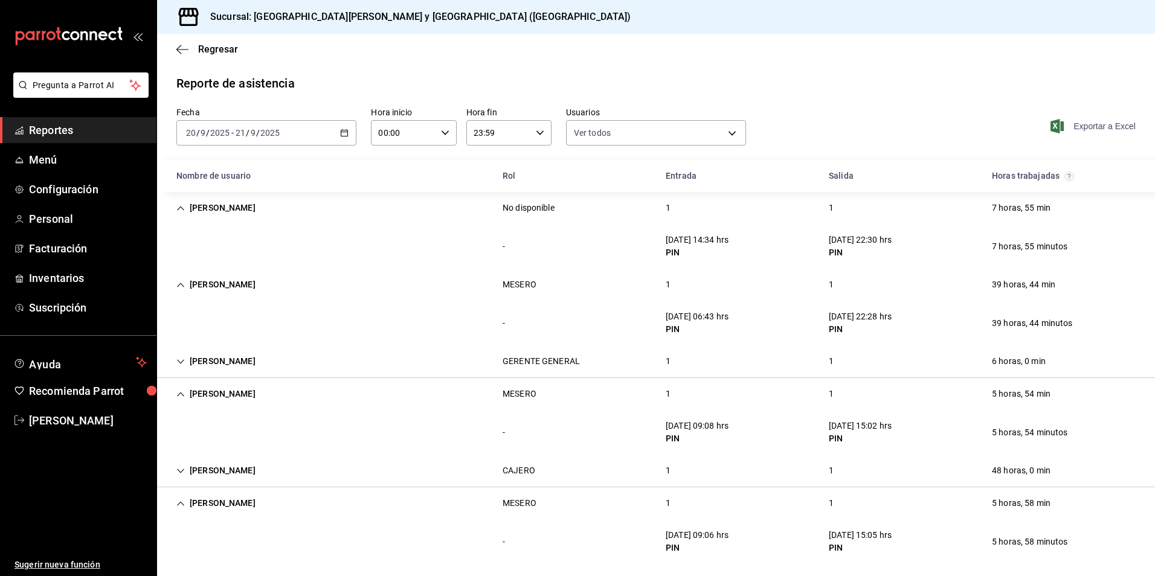
click at [1072, 129] on span "Exportar a Excel" at bounding box center [1094, 126] width 83 height 14
click at [345, 132] on \(Stroke\) "button" at bounding box center [344, 132] width 7 height 1
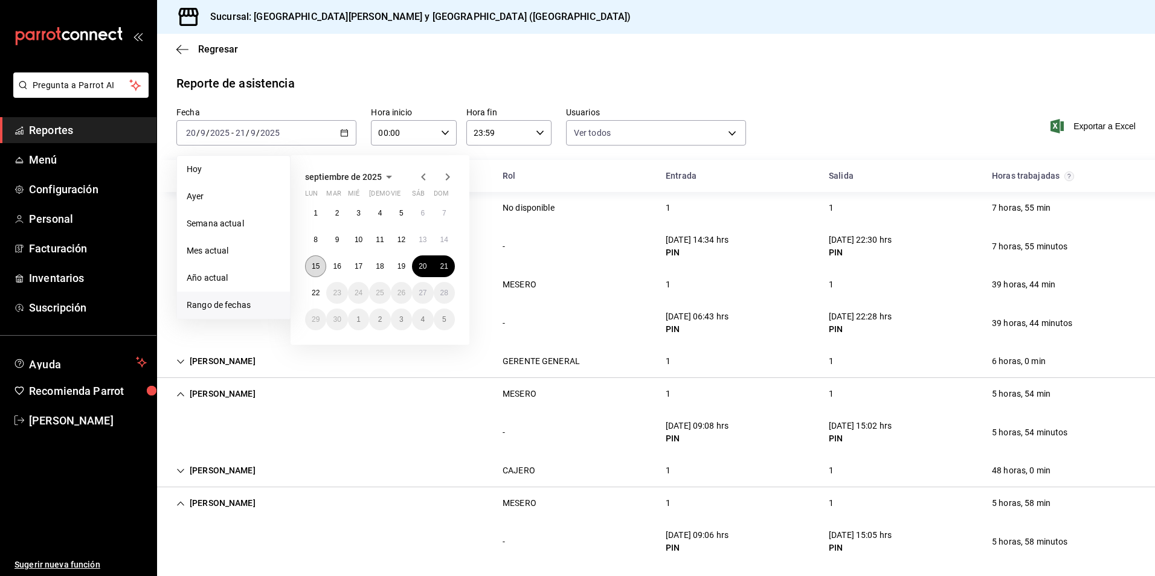
click at [318, 264] on abbr "15" at bounding box center [316, 266] width 8 height 8
click at [445, 271] on button "21" at bounding box center [444, 267] width 21 height 22
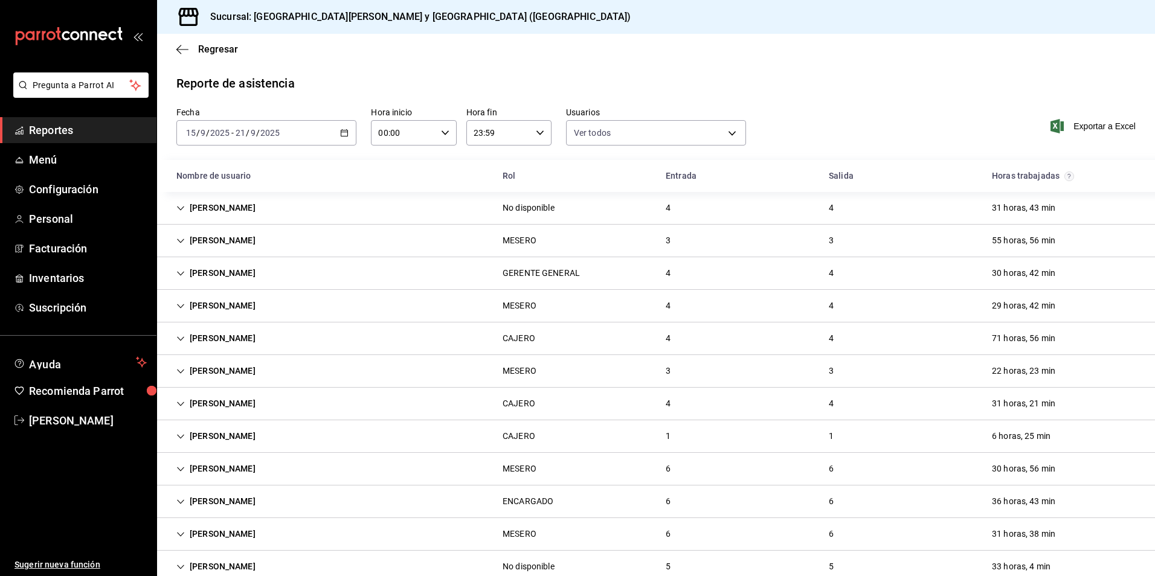
click at [825, 368] on div "3" at bounding box center [831, 371] width 24 height 22
